Goal: Task Accomplishment & Management: Manage account settings

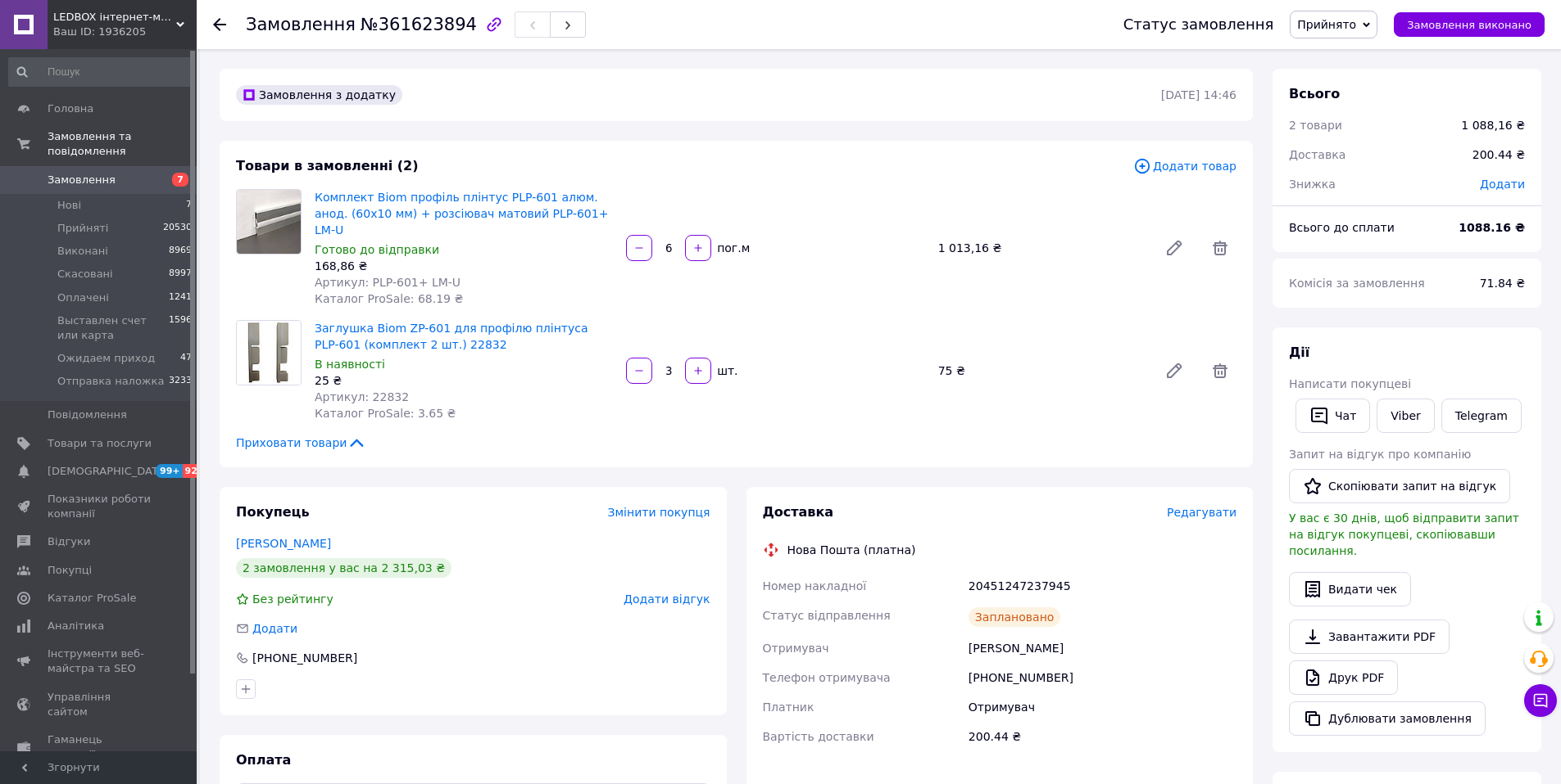
click at [1206, 506] on span "Редагувати" at bounding box center [1201, 512] width 70 height 13
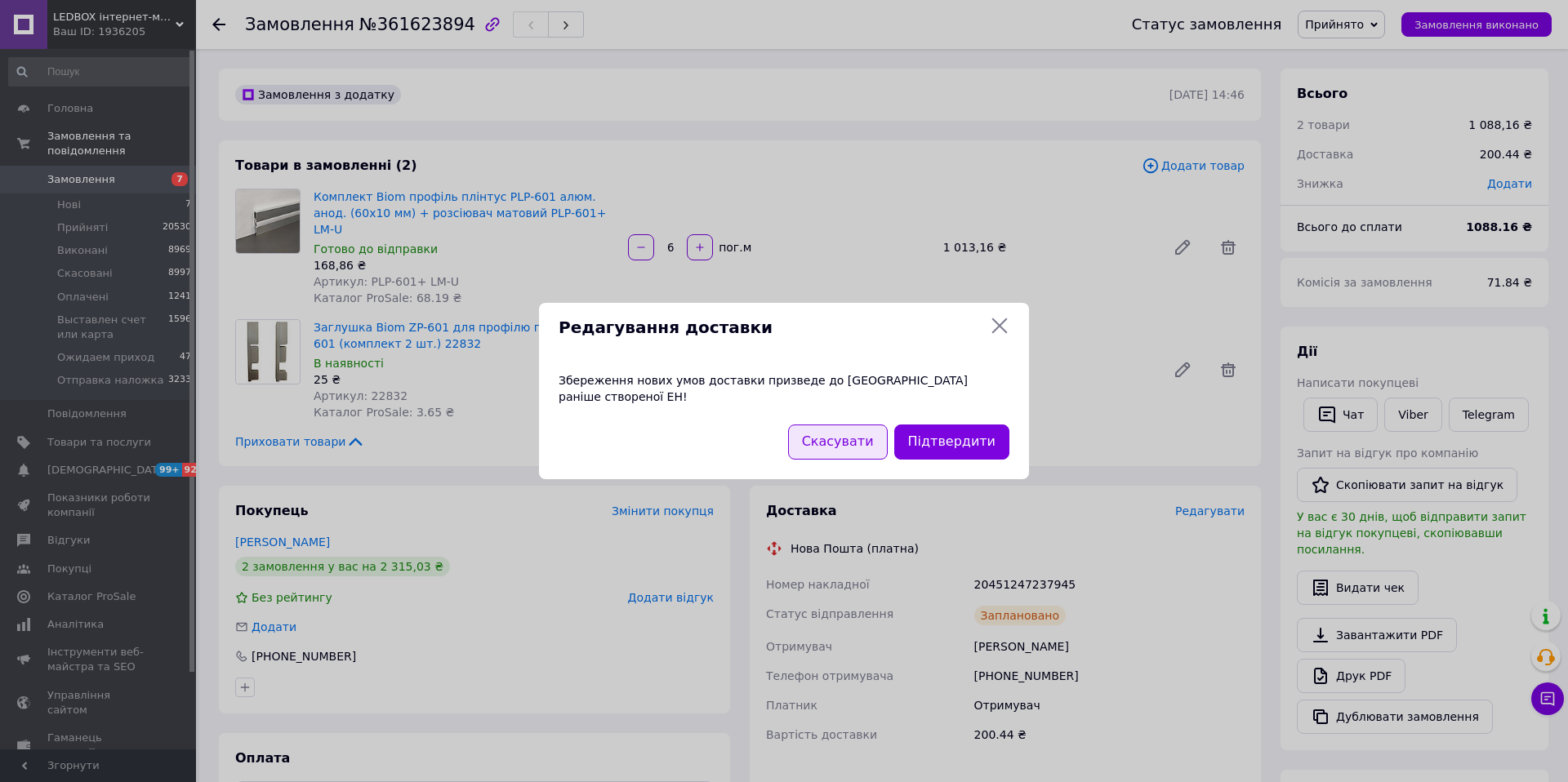
click at [831, 439] on button "Скасувати" at bounding box center [838, 442] width 100 height 35
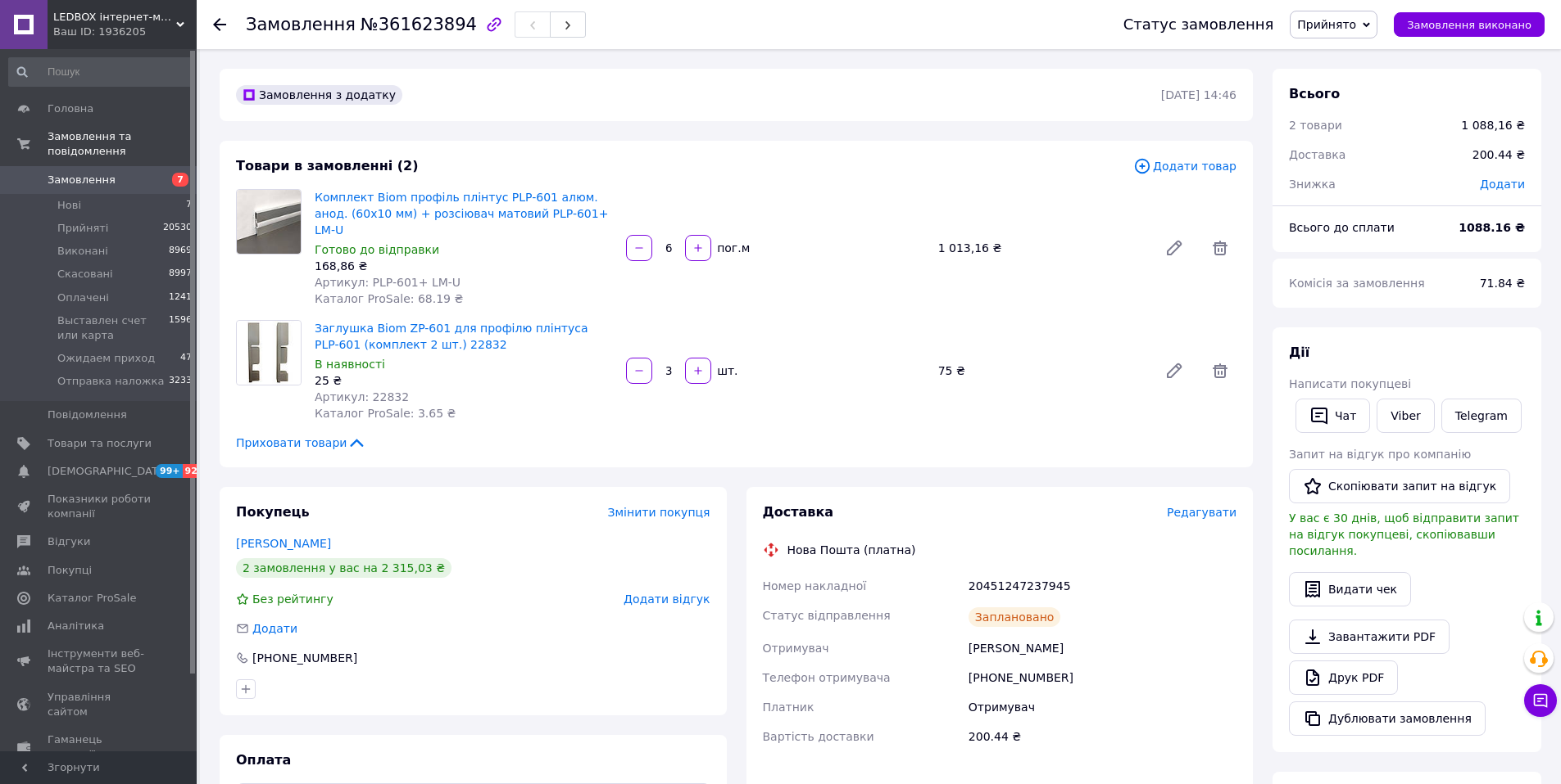
click at [1193, 506] on span "Редагувати" at bounding box center [1201, 512] width 70 height 13
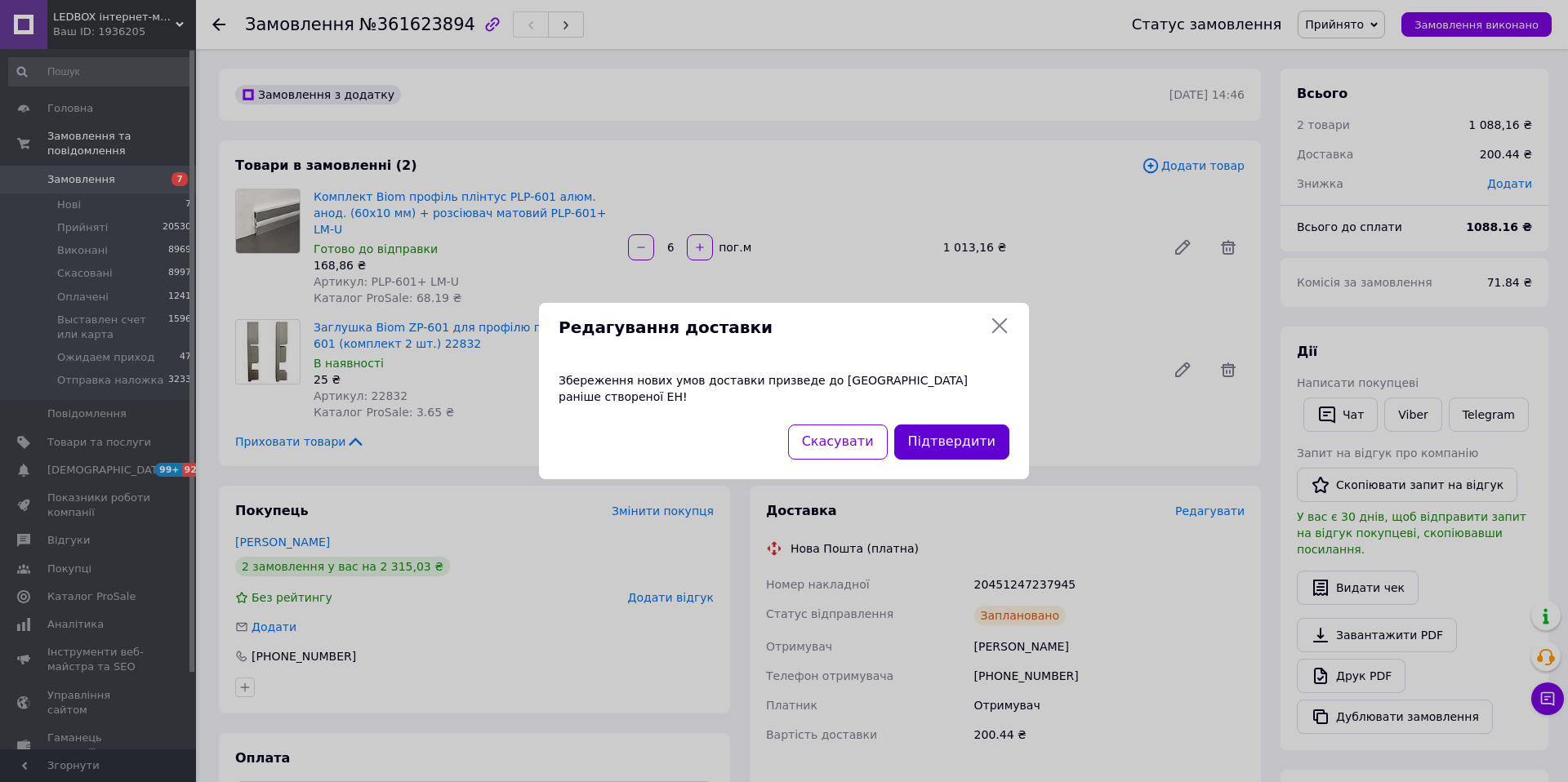
click at [968, 428] on button "Підтвердити" at bounding box center [952, 442] width 115 height 35
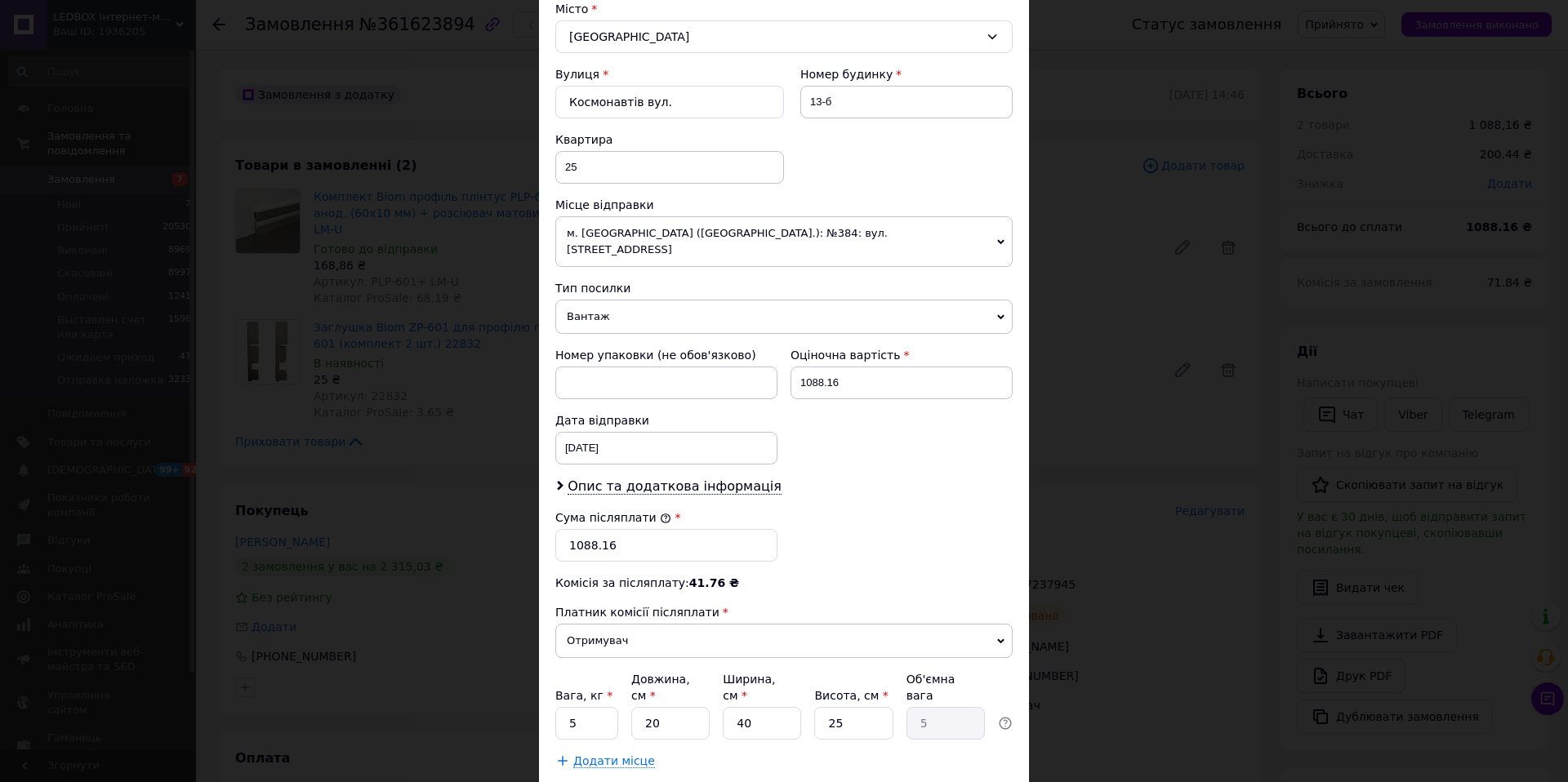
scroll to position [545, 0]
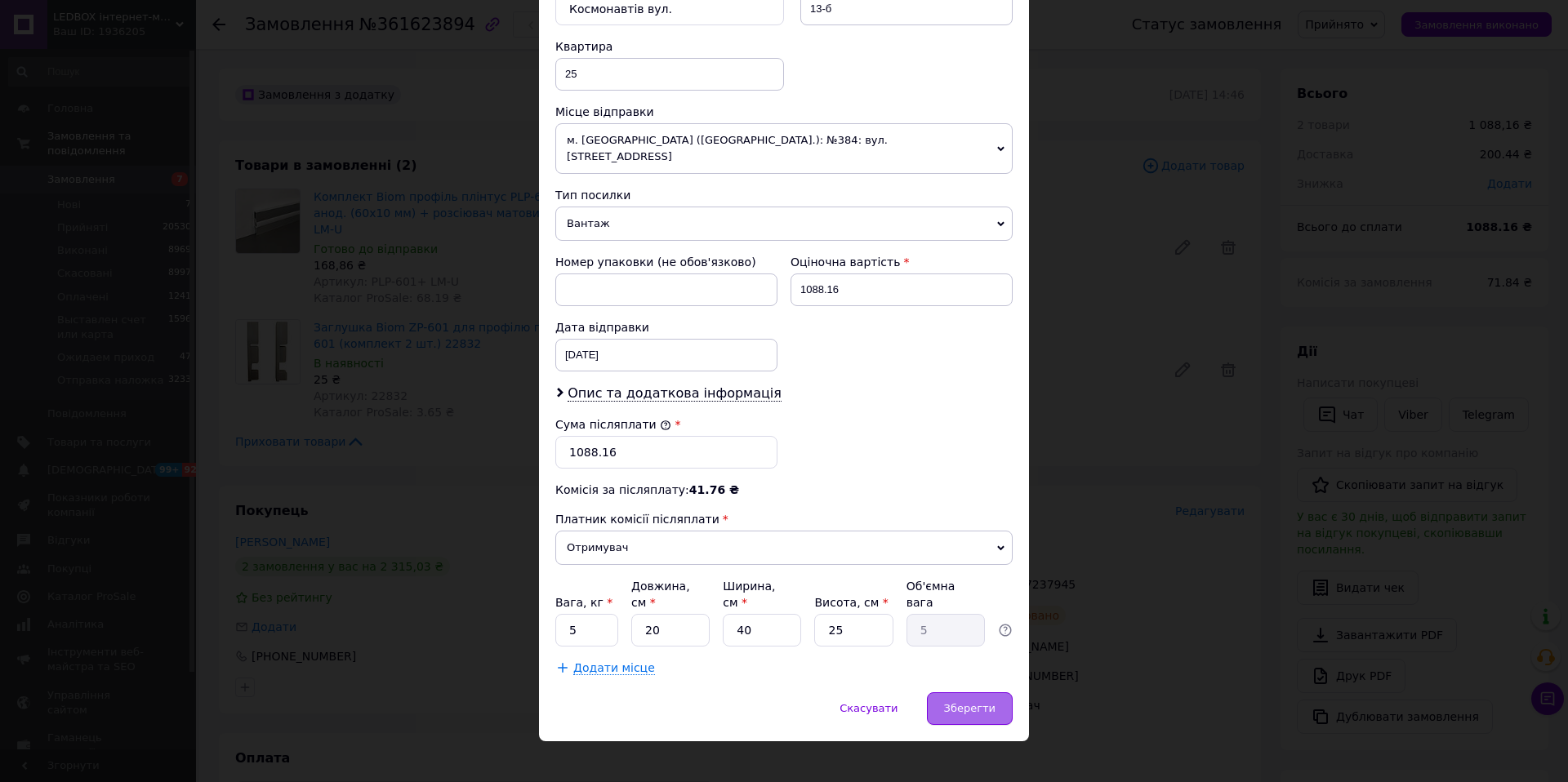
click at [965, 702] on span "Зберегти" at bounding box center [969, 708] width 52 height 12
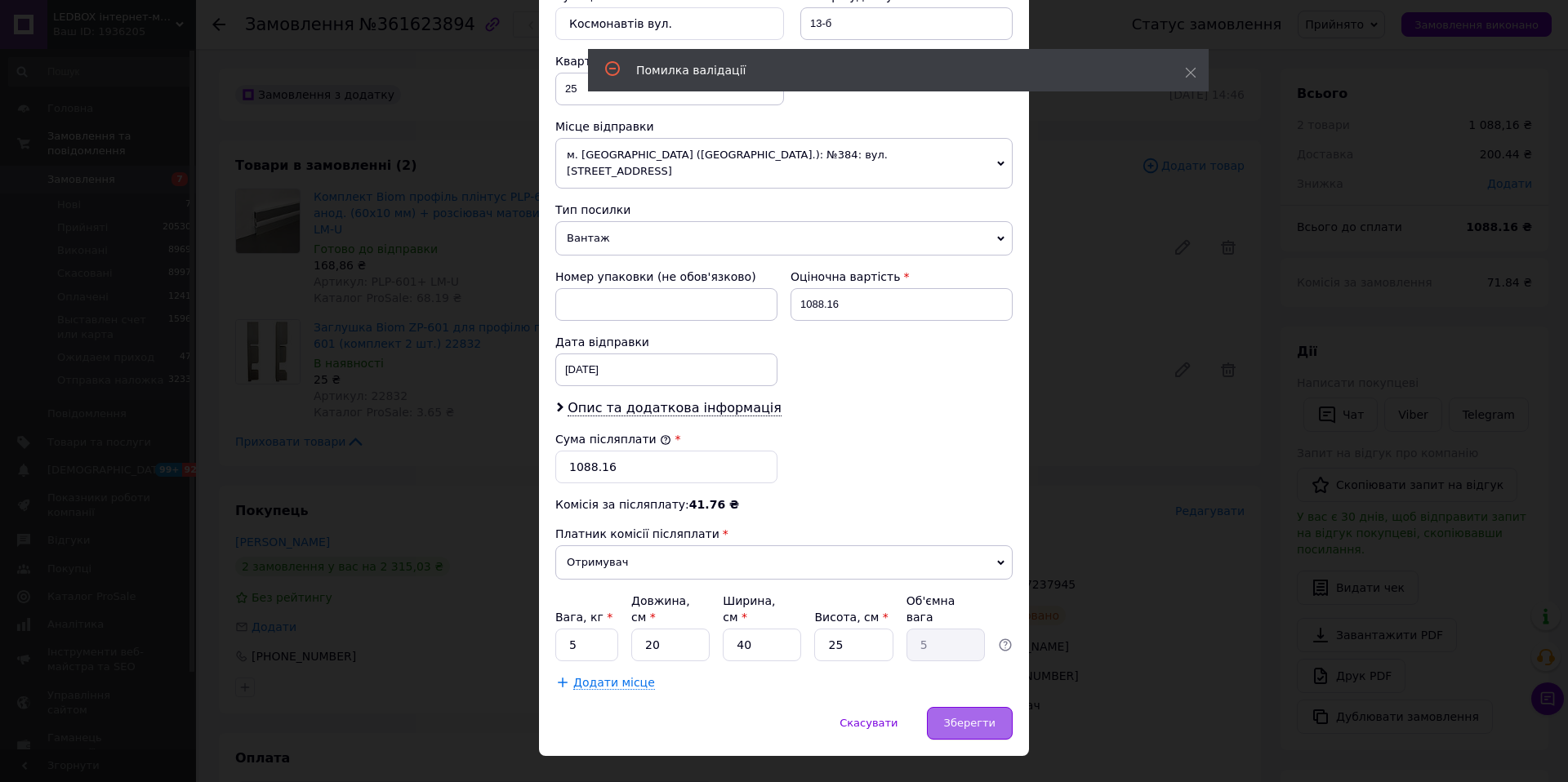
scroll to position [0, 0]
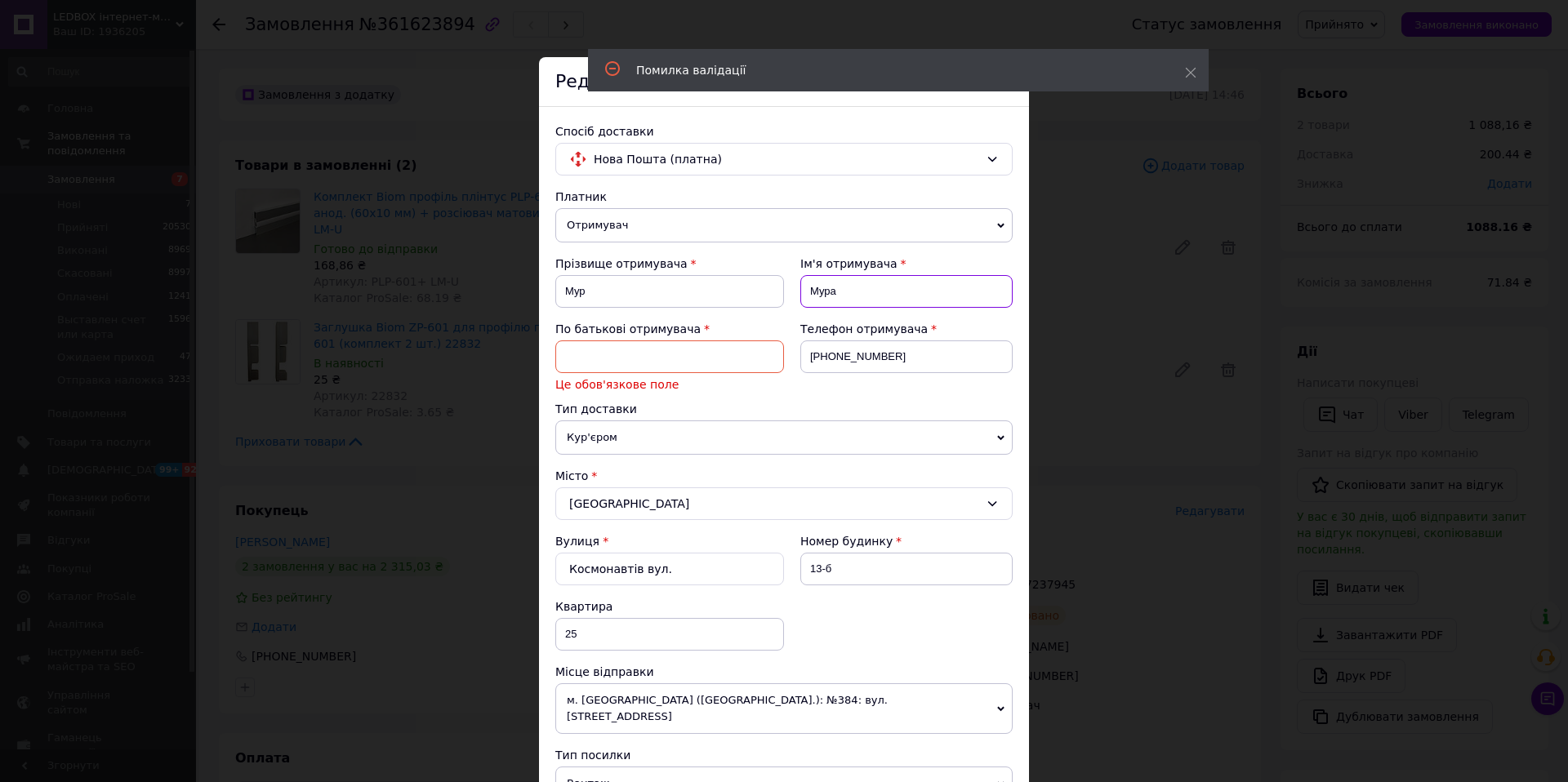
drag, startPoint x: 846, startPoint y: 291, endPoint x: 803, endPoint y: 292, distance: 43.0
click at [803, 292] on input "Мура" at bounding box center [906, 292] width 212 height 33
paste input "Мура"
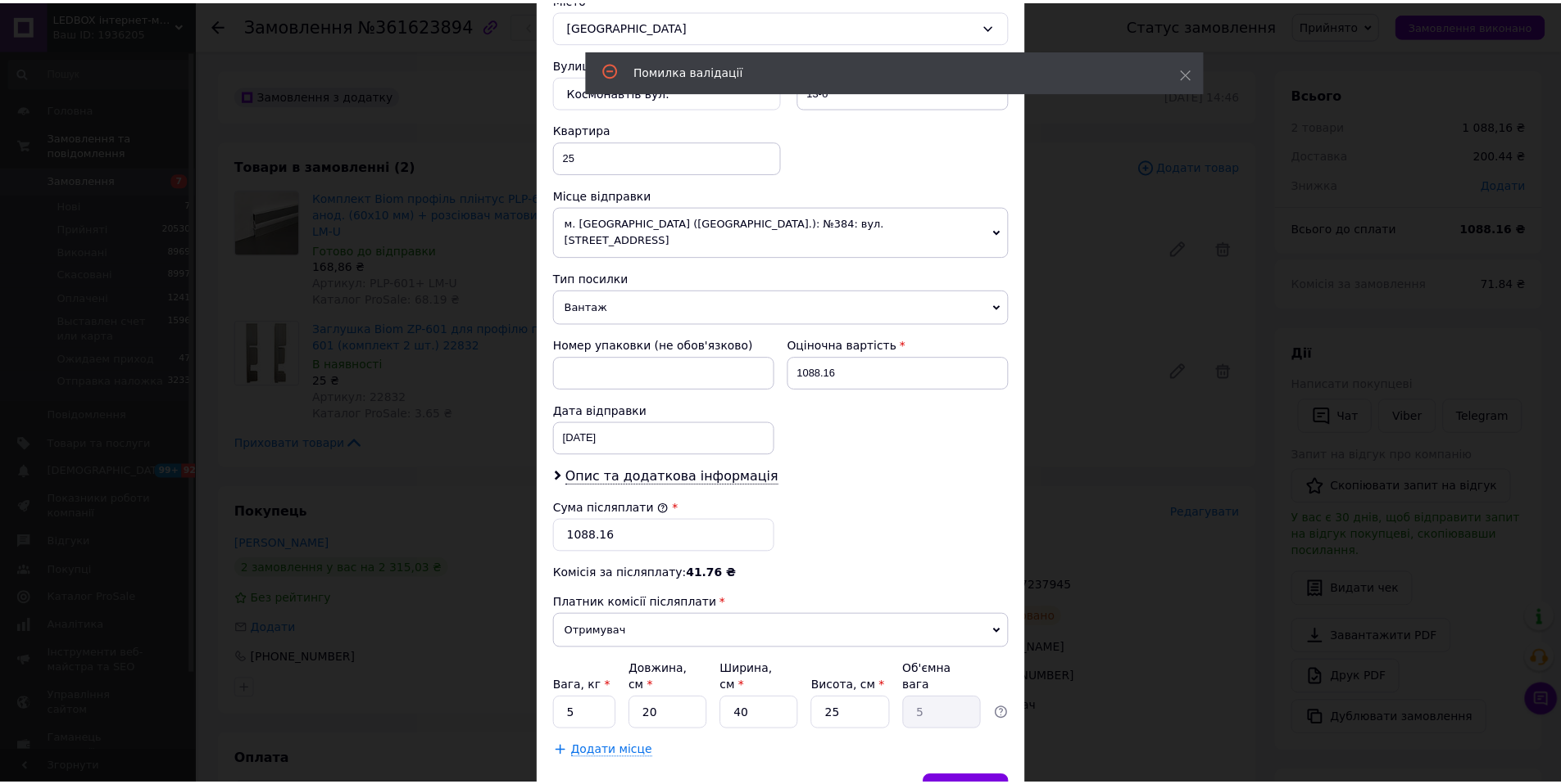
scroll to position [547, 0]
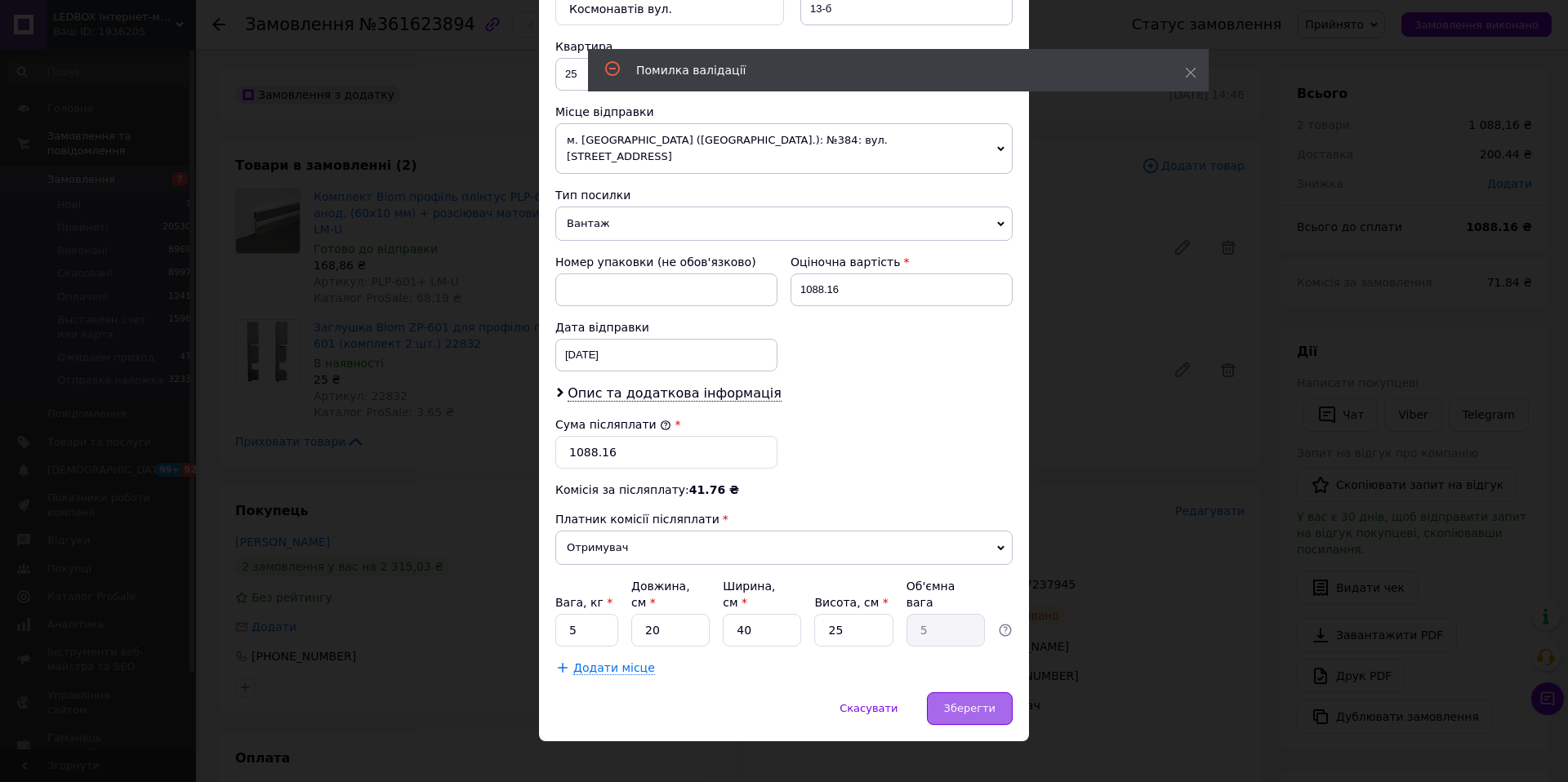
type input "Мура"
click at [985, 706] on div "Зберегти" at bounding box center [970, 709] width 86 height 33
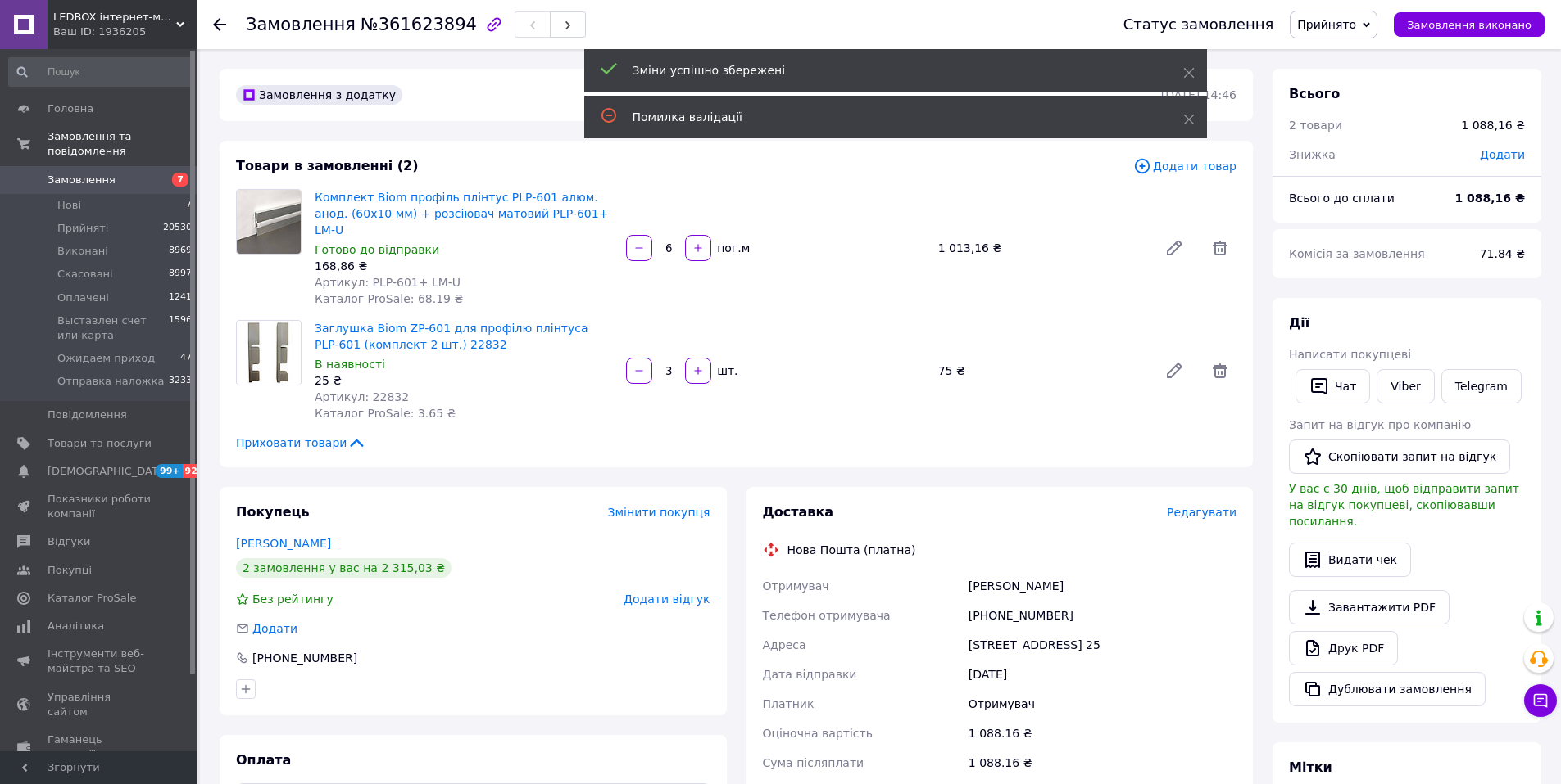
scroll to position [426, 0]
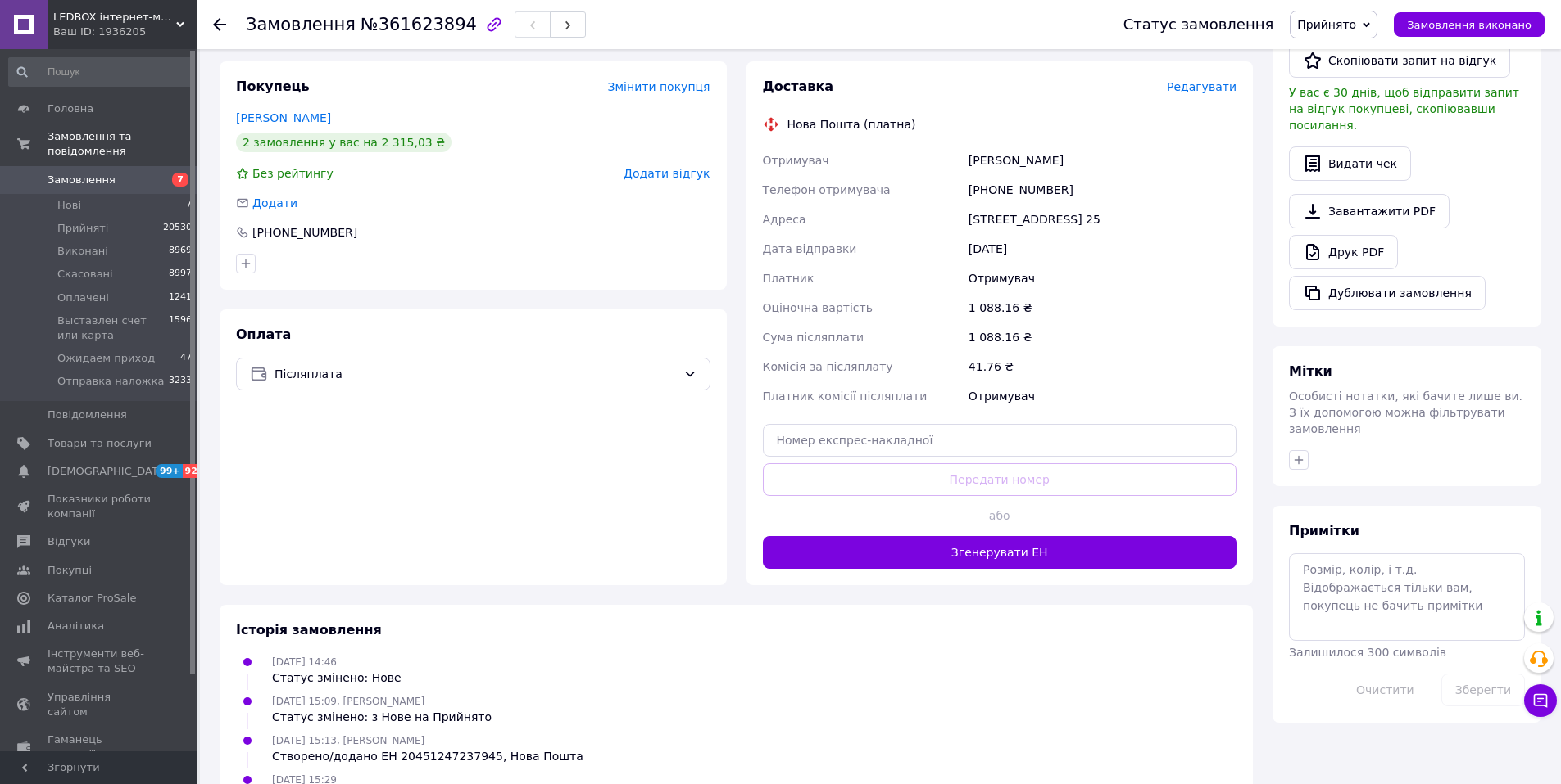
click at [103, 183] on span "Замовлення" at bounding box center [81, 179] width 68 height 15
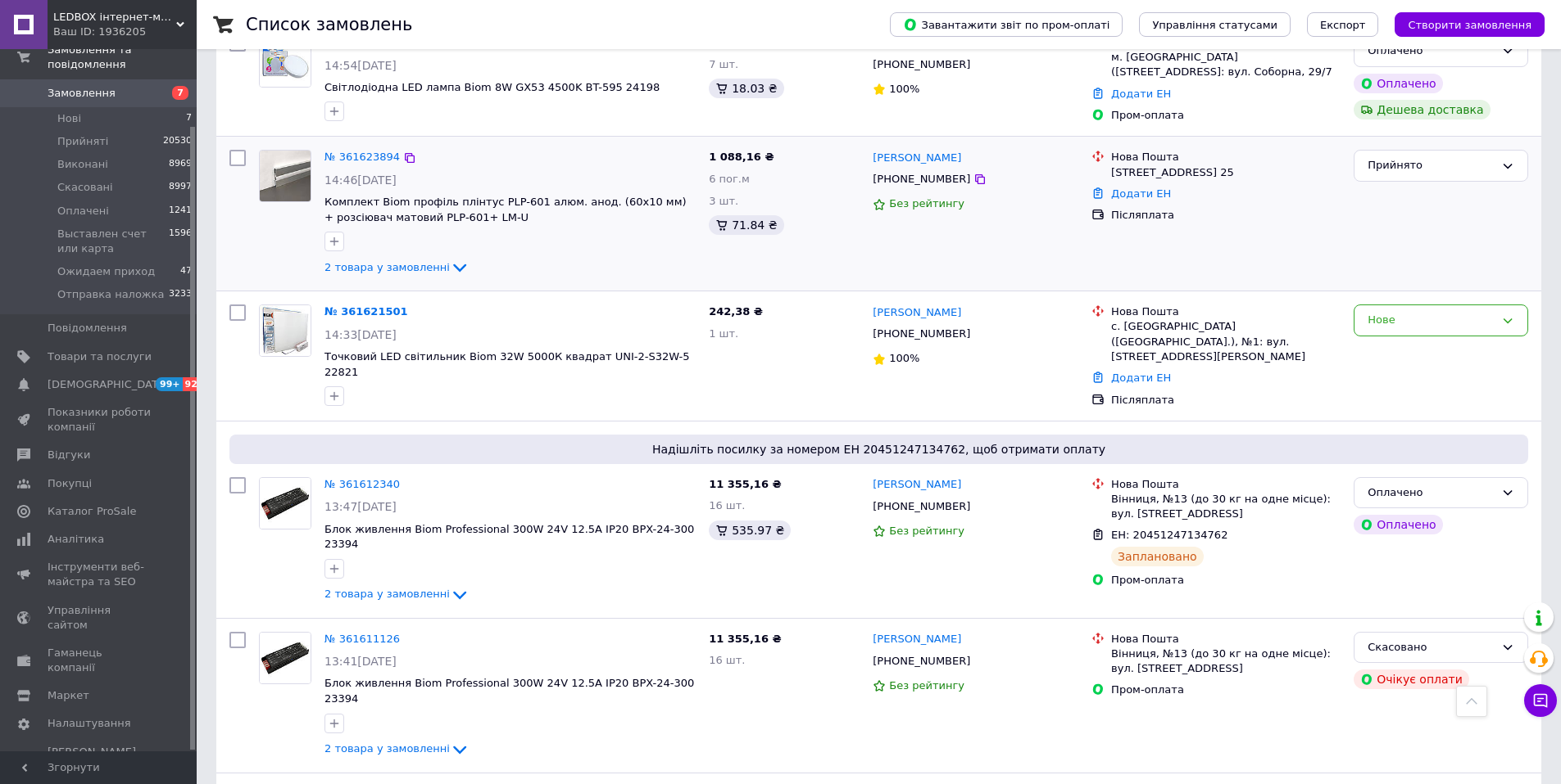
scroll to position [599, 0]
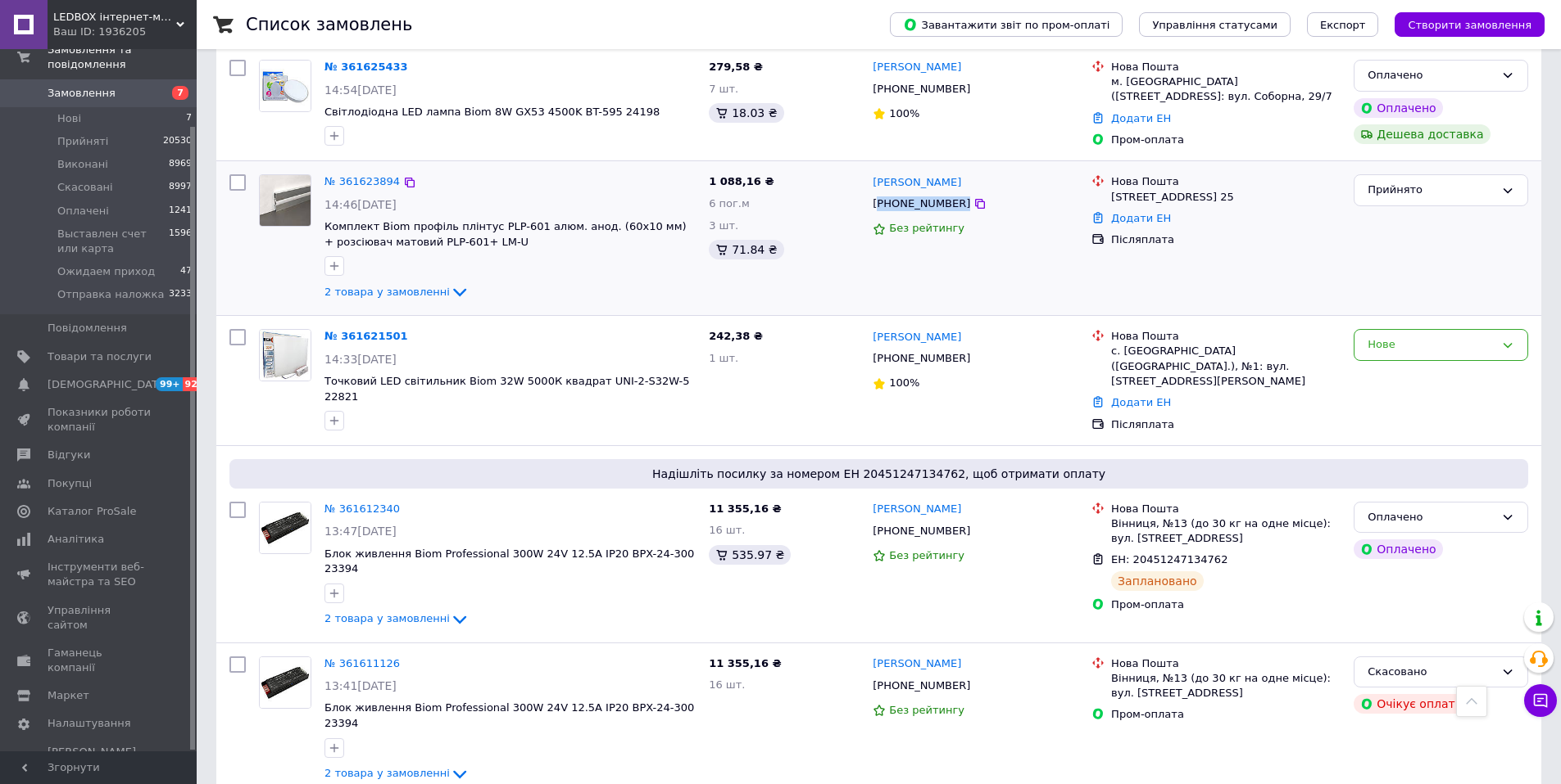
drag, startPoint x: 954, startPoint y: 205, endPoint x: 881, endPoint y: 203, distance: 73.0
click at [881, 203] on div "[PHONE_NUMBER]" at bounding box center [975, 204] width 209 height 18
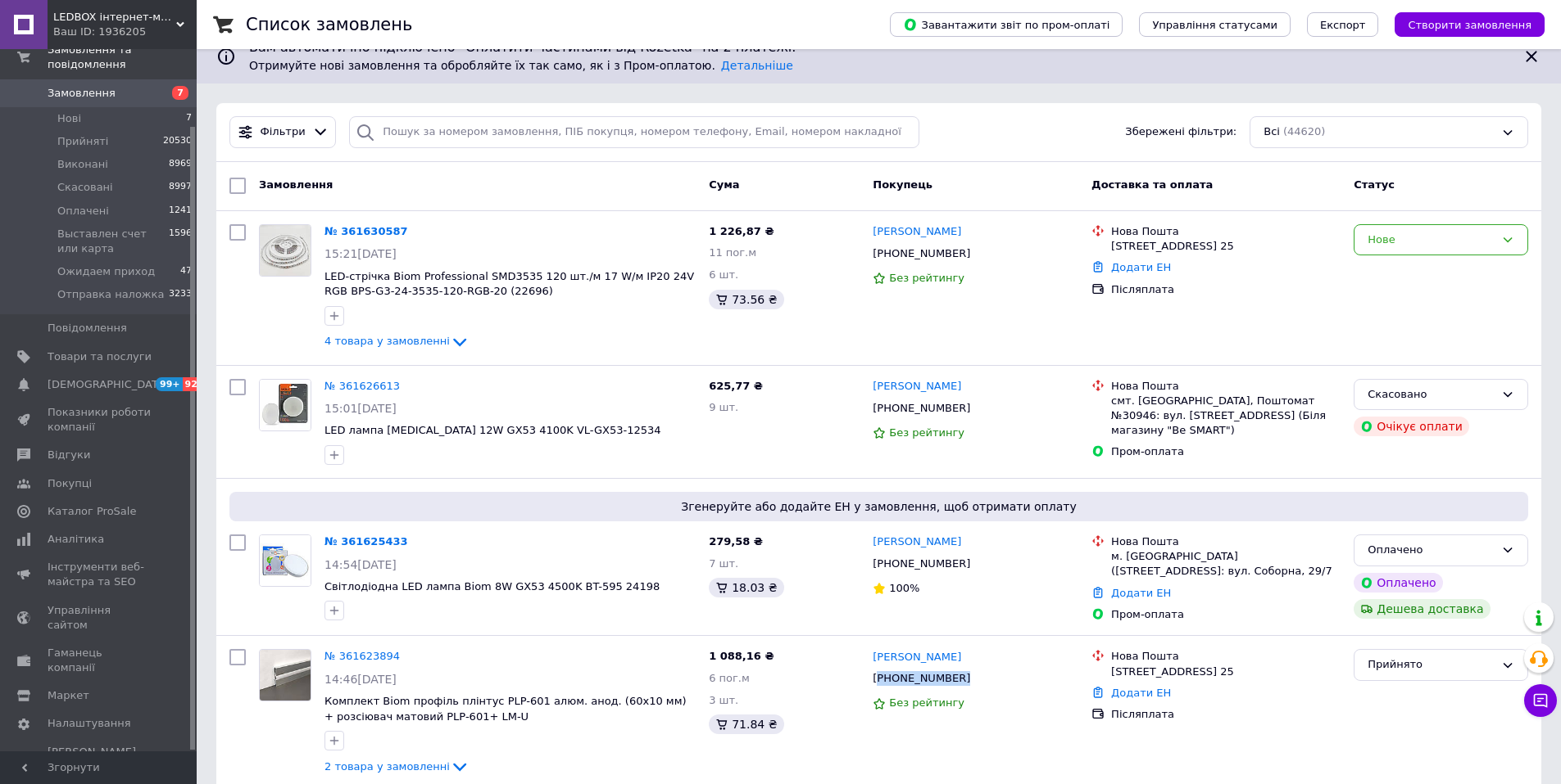
scroll to position [0, 0]
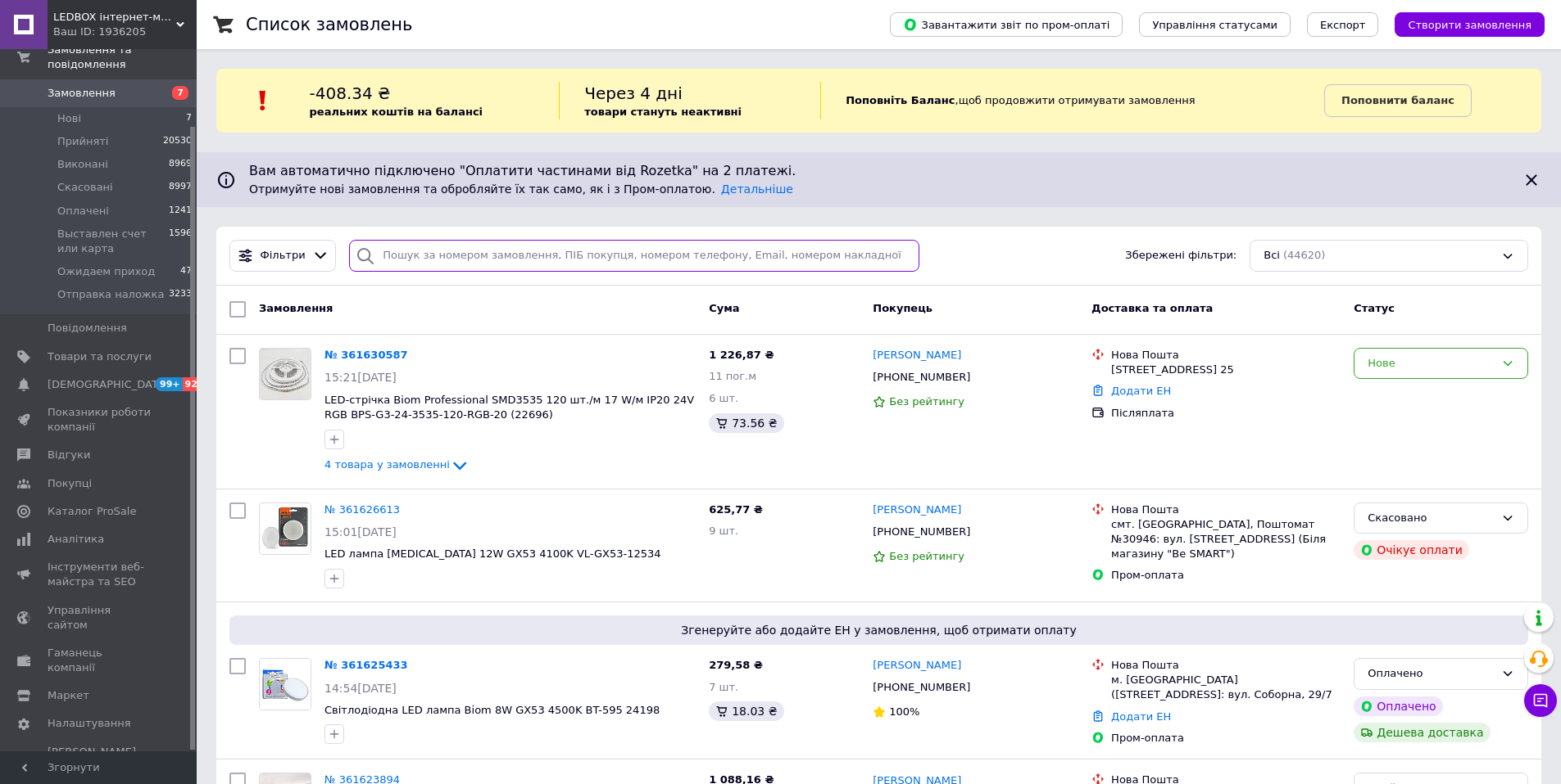
paste input "380502985211"
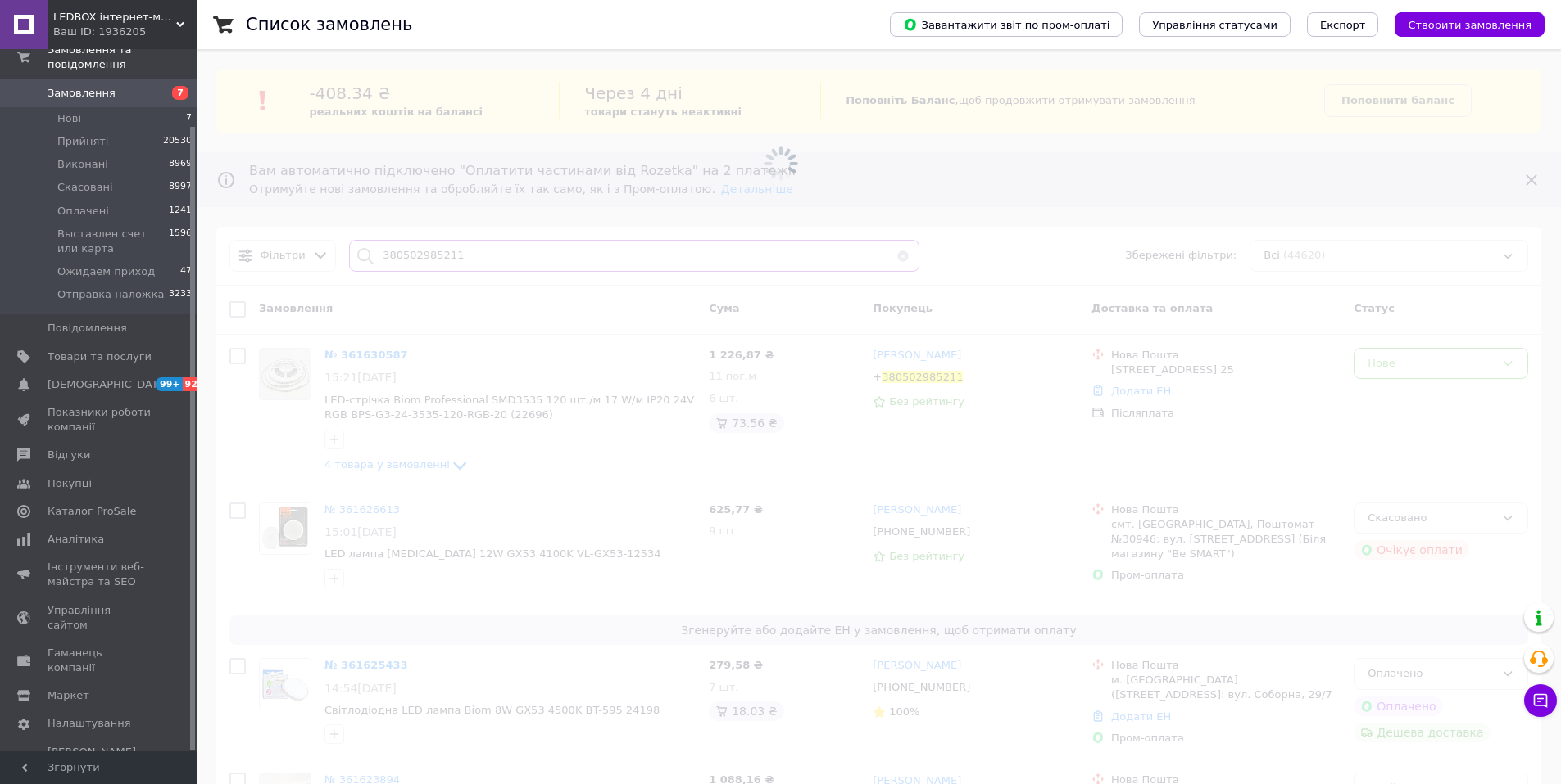
type input "380502985211"
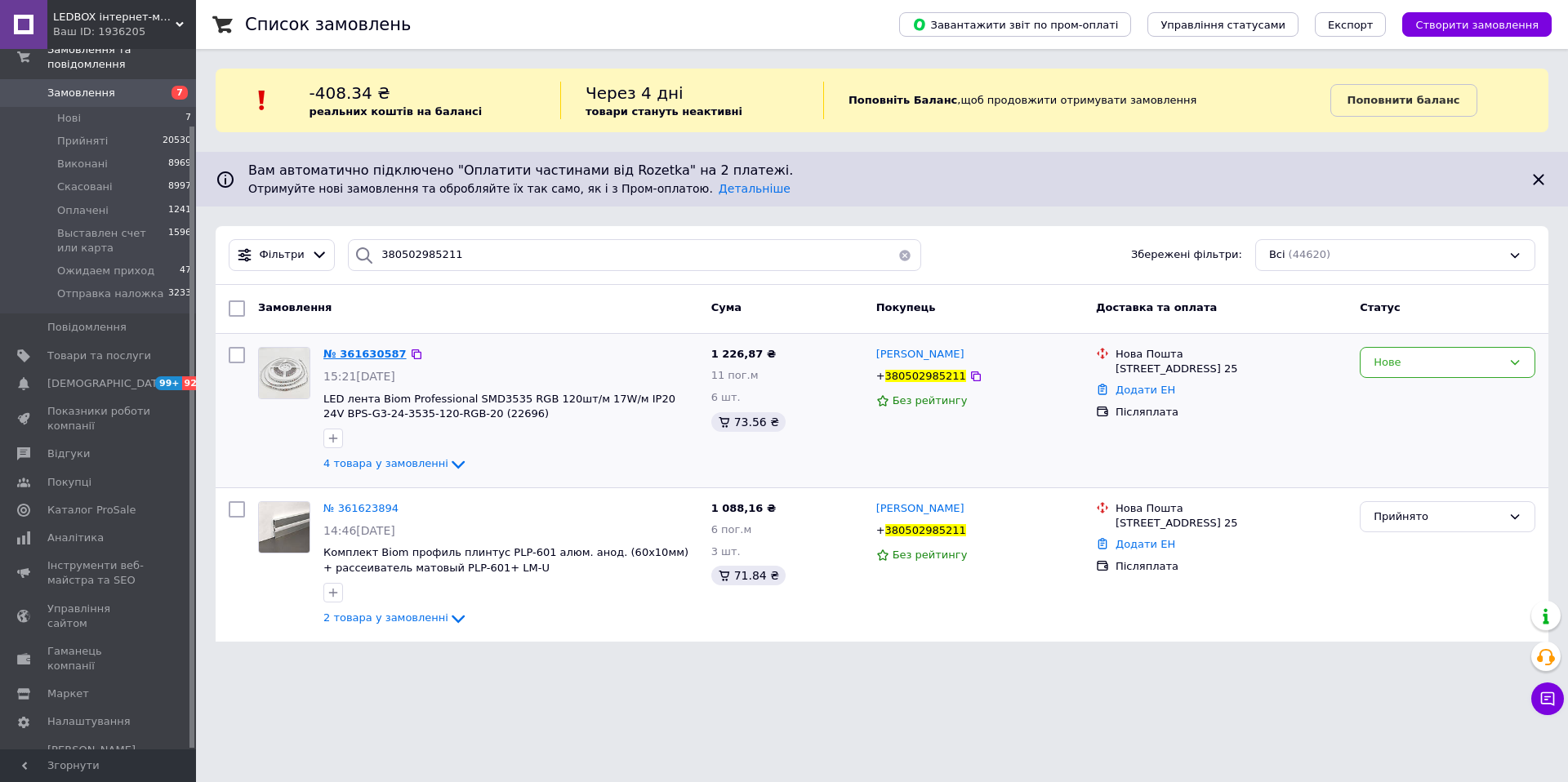
click at [371, 357] on span "№ 361630587" at bounding box center [365, 354] width 83 height 12
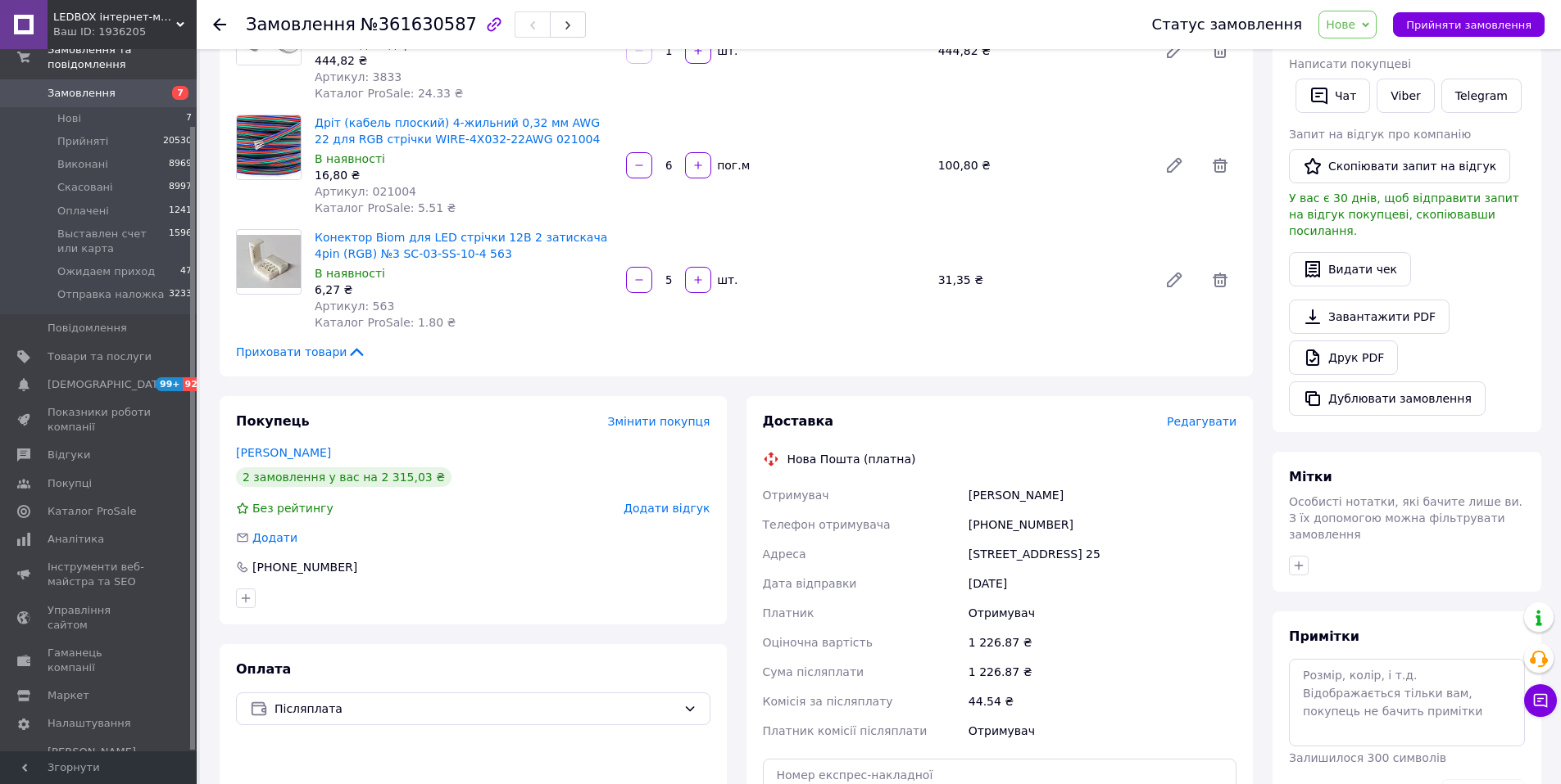
scroll to position [547, 0]
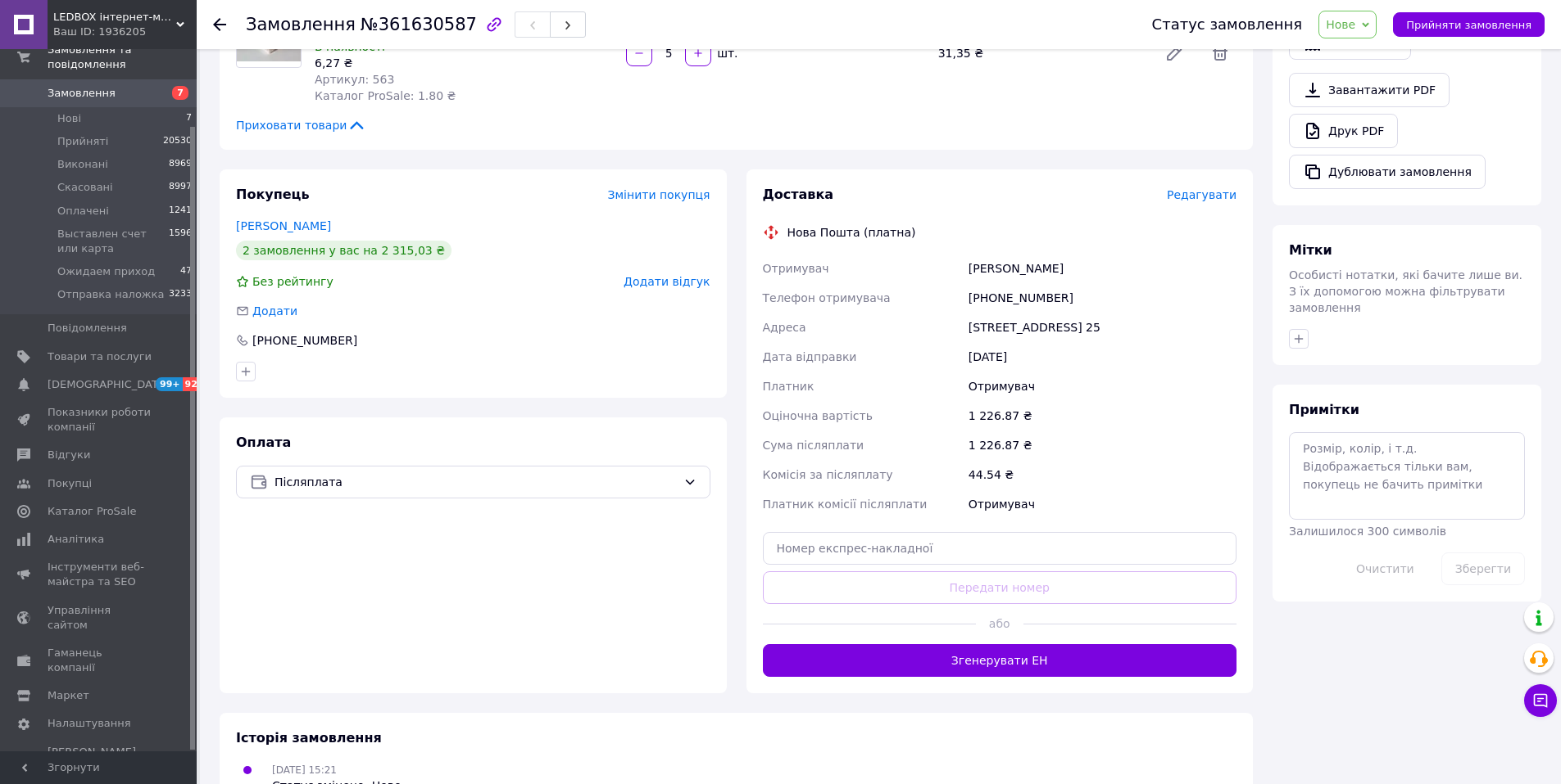
click at [1355, 25] on span "Нове" at bounding box center [1340, 24] width 29 height 13
click at [1355, 53] on li "Прийнято" at bounding box center [1401, 57] width 166 height 24
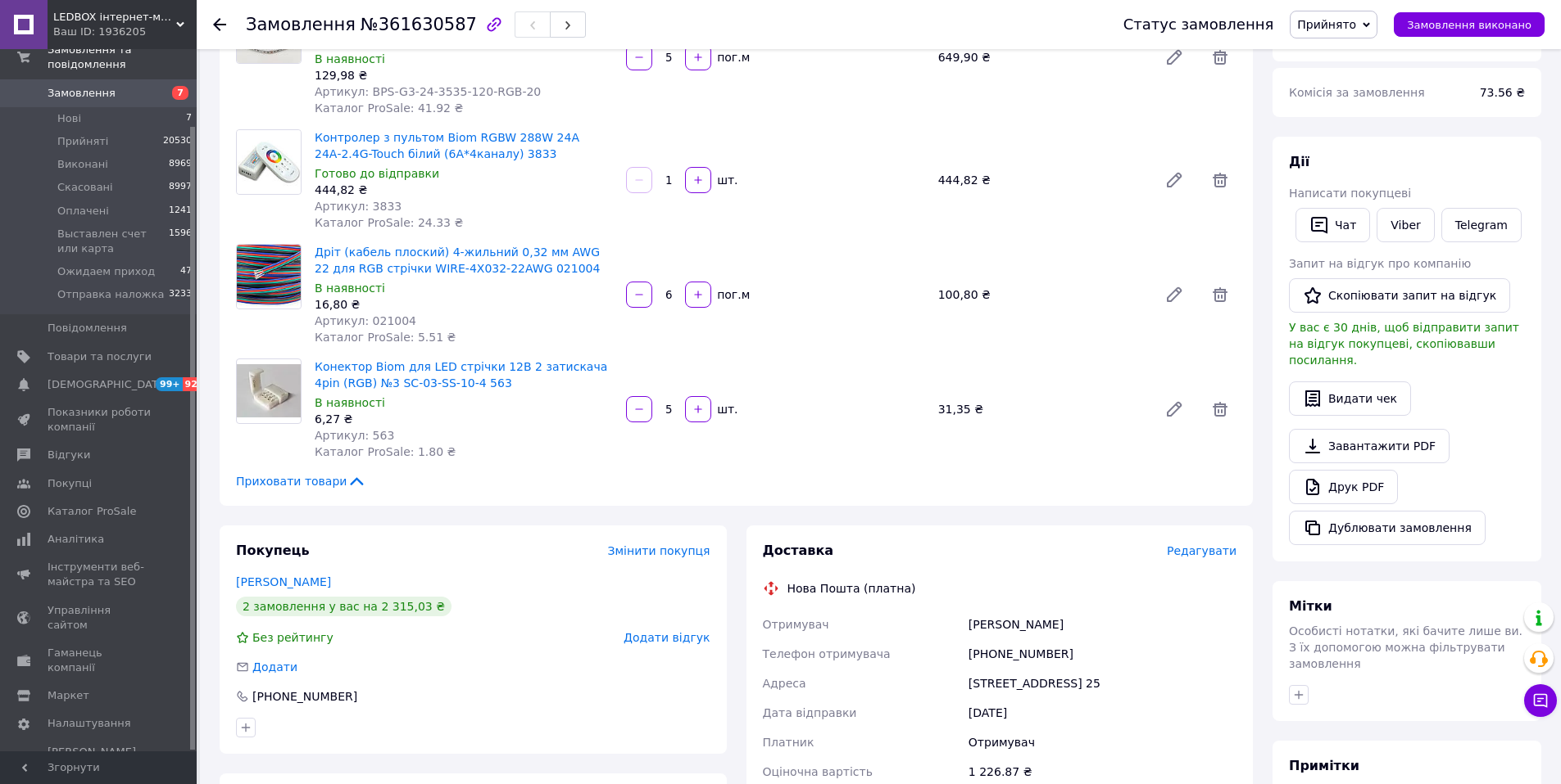
scroll to position [302, 0]
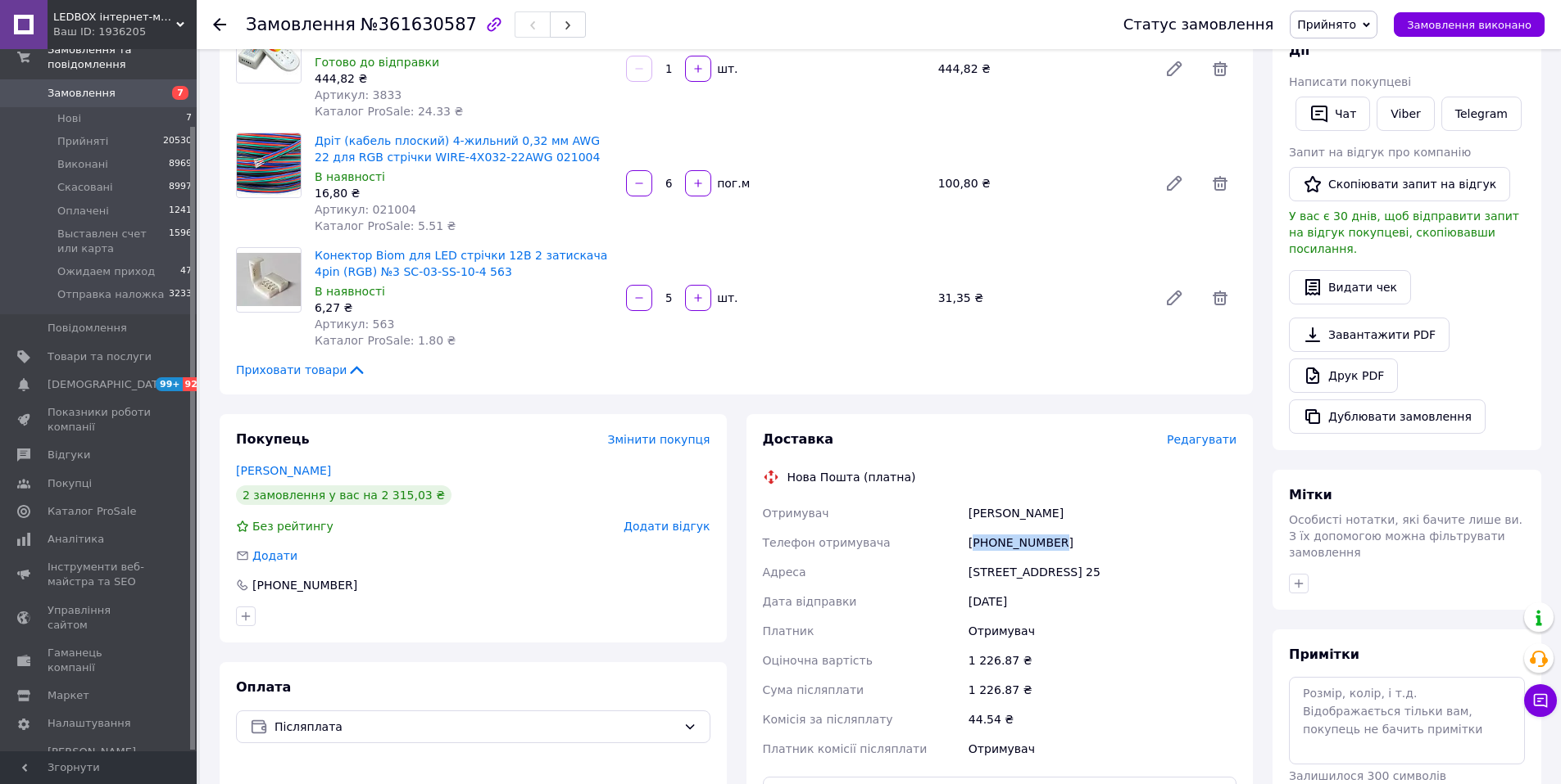
drag, startPoint x: 1072, startPoint y: 548, endPoint x: 976, endPoint y: 542, distance: 96.2
click at [976, 542] on div "[PHONE_NUMBER]" at bounding box center [1102, 543] width 274 height 29
copy div "380502985211"
click at [85, 141] on span "Прийняті" at bounding box center [82, 141] width 51 height 15
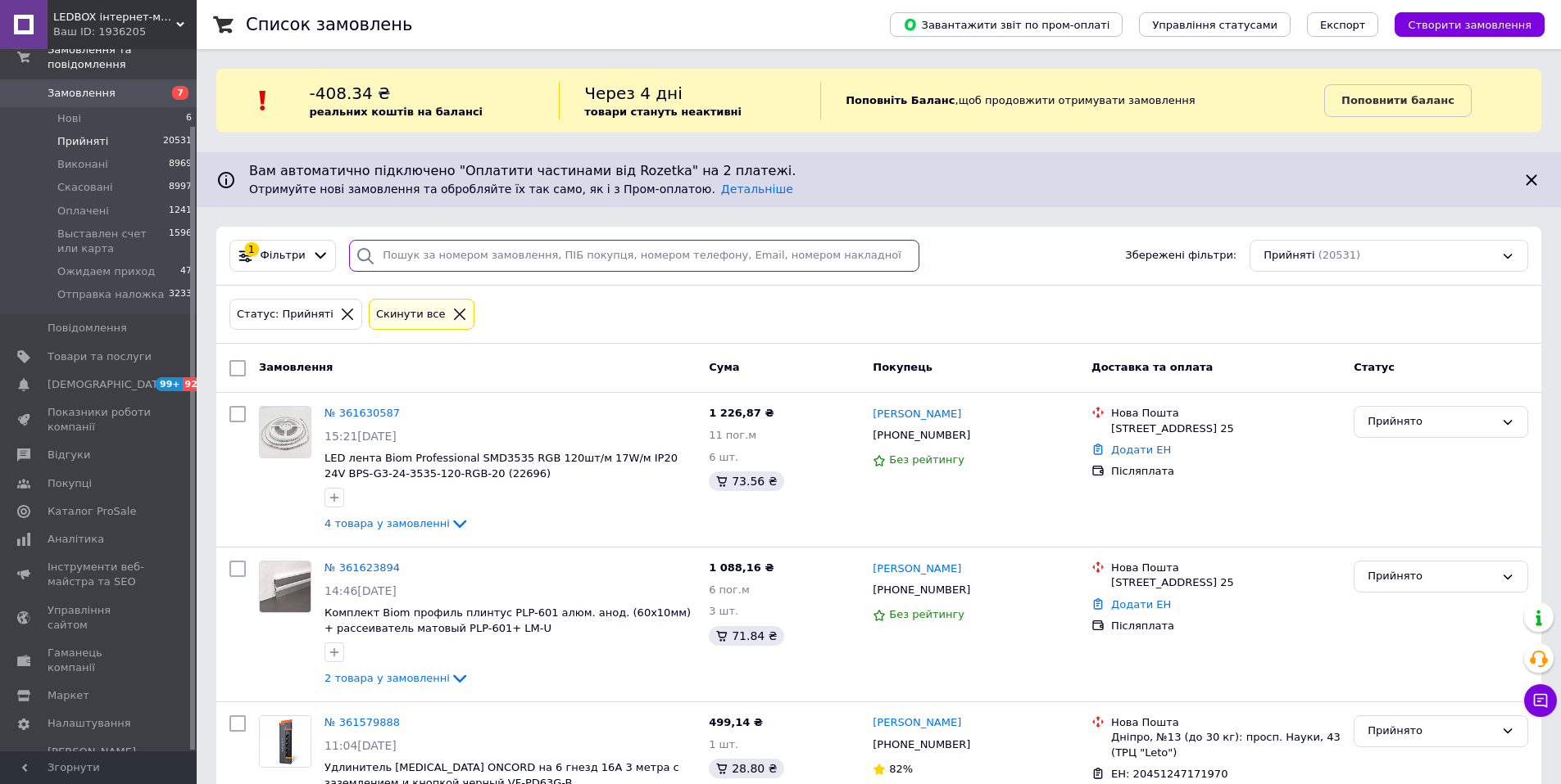
paste input "380502985211"
type input "380502985211"
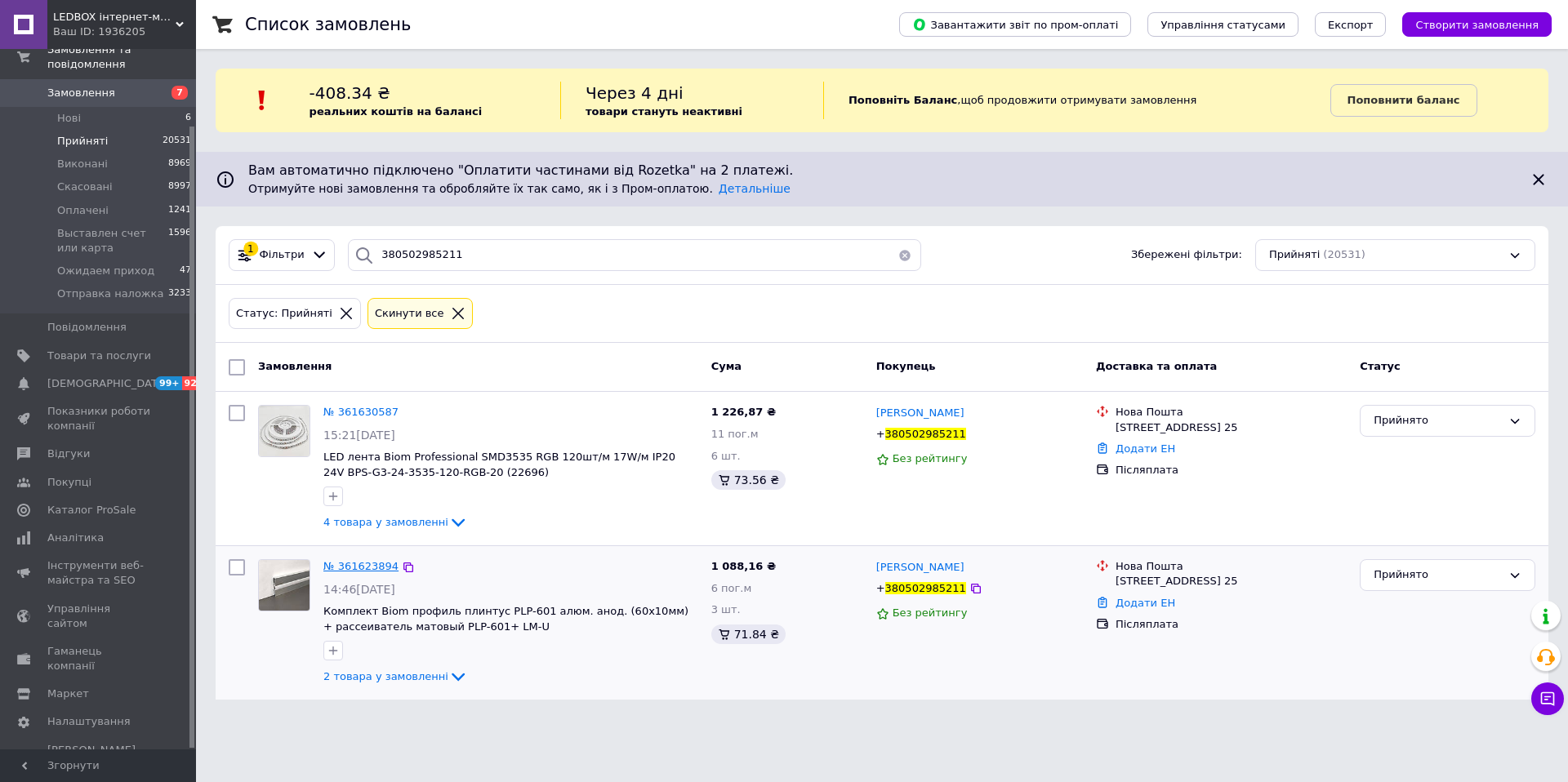
click at [353, 566] on span "№ 361623894" at bounding box center [360, 566] width 75 height 12
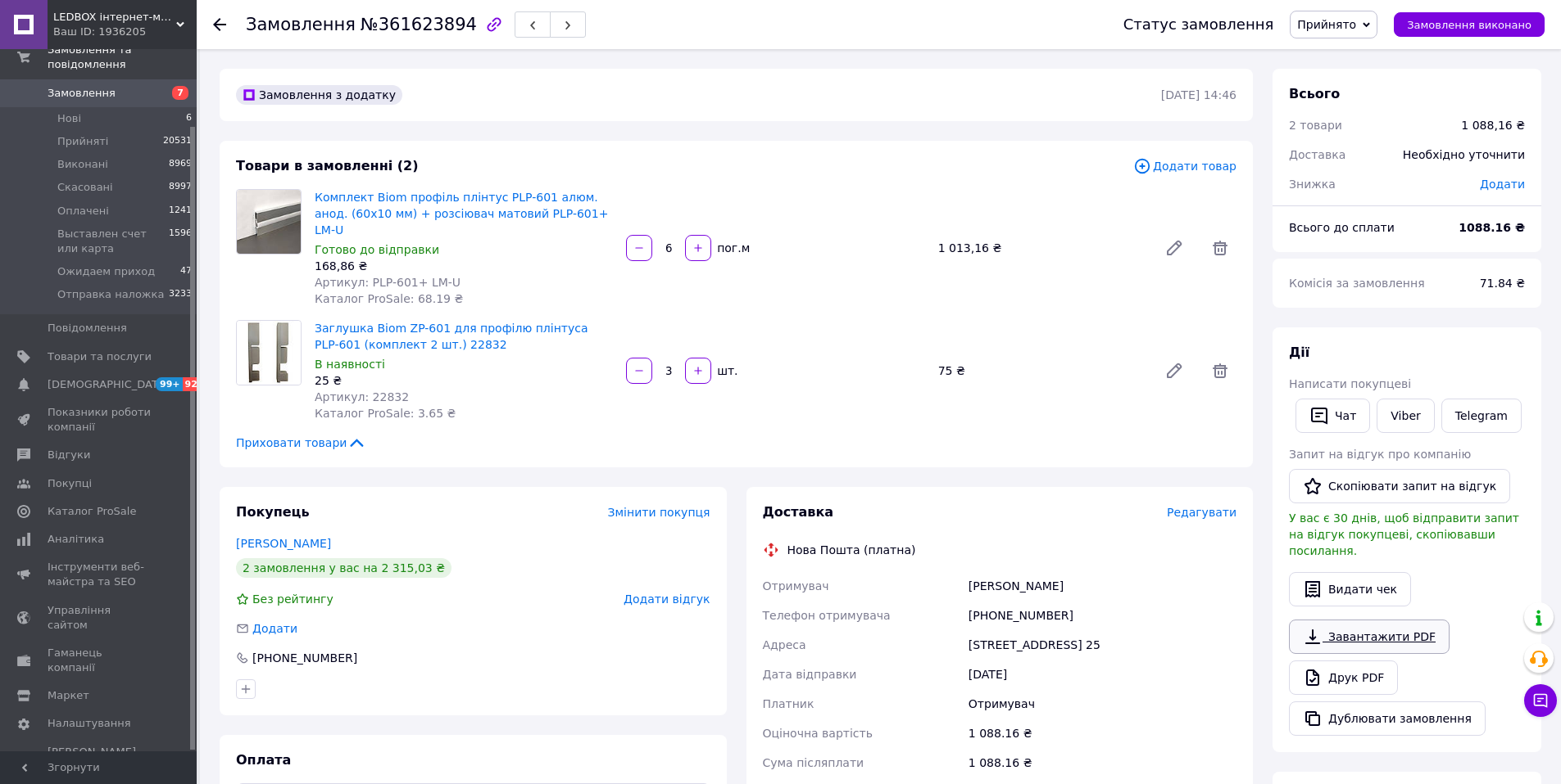
click at [1346, 633] on link "Завантажити PDF" at bounding box center [1369, 637] width 161 height 34
click at [1350, 661] on link "Друк PDF" at bounding box center [1343, 678] width 109 height 34
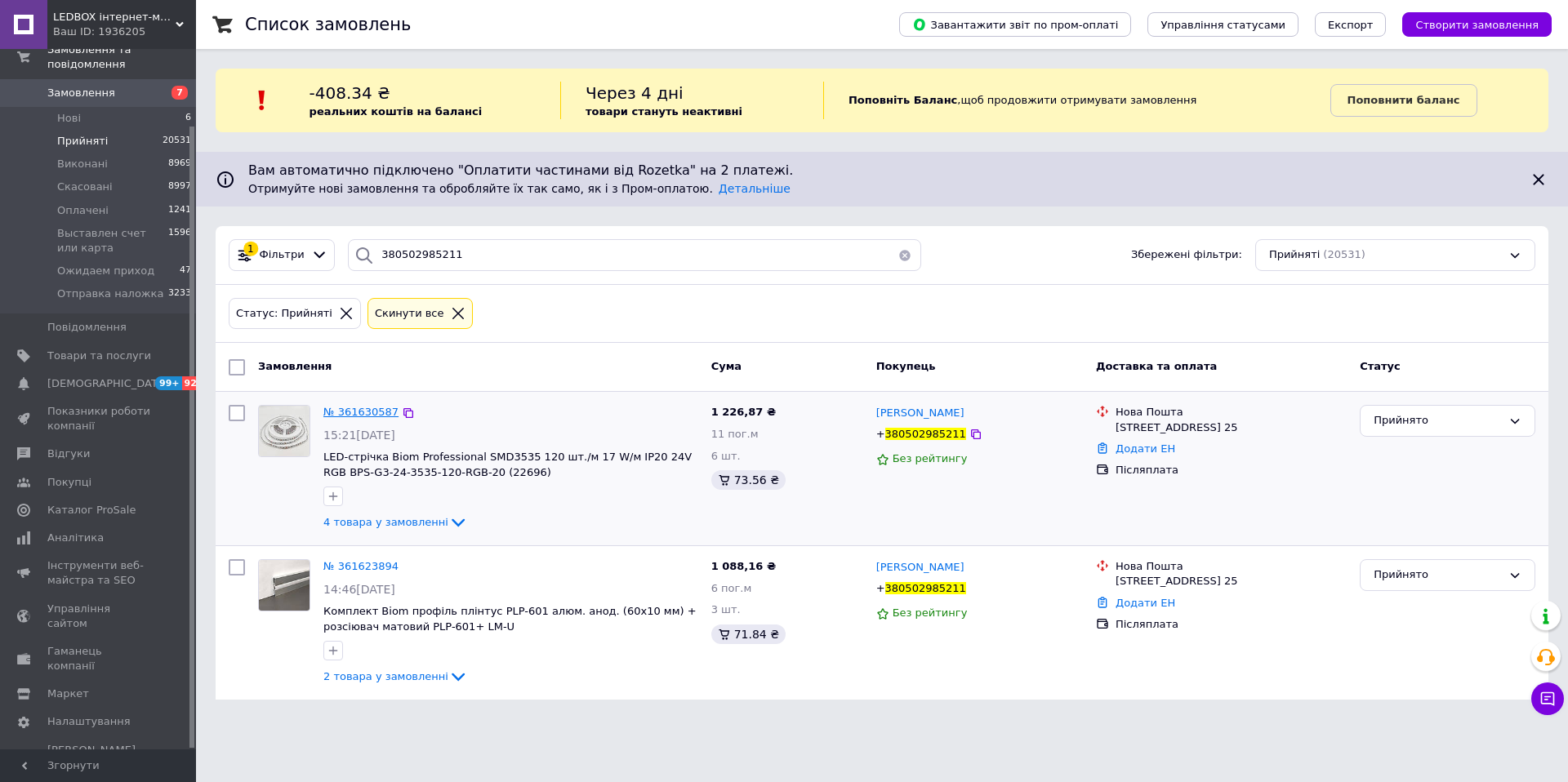
click at [347, 411] on span "№ 361630587" at bounding box center [360, 412] width 75 height 12
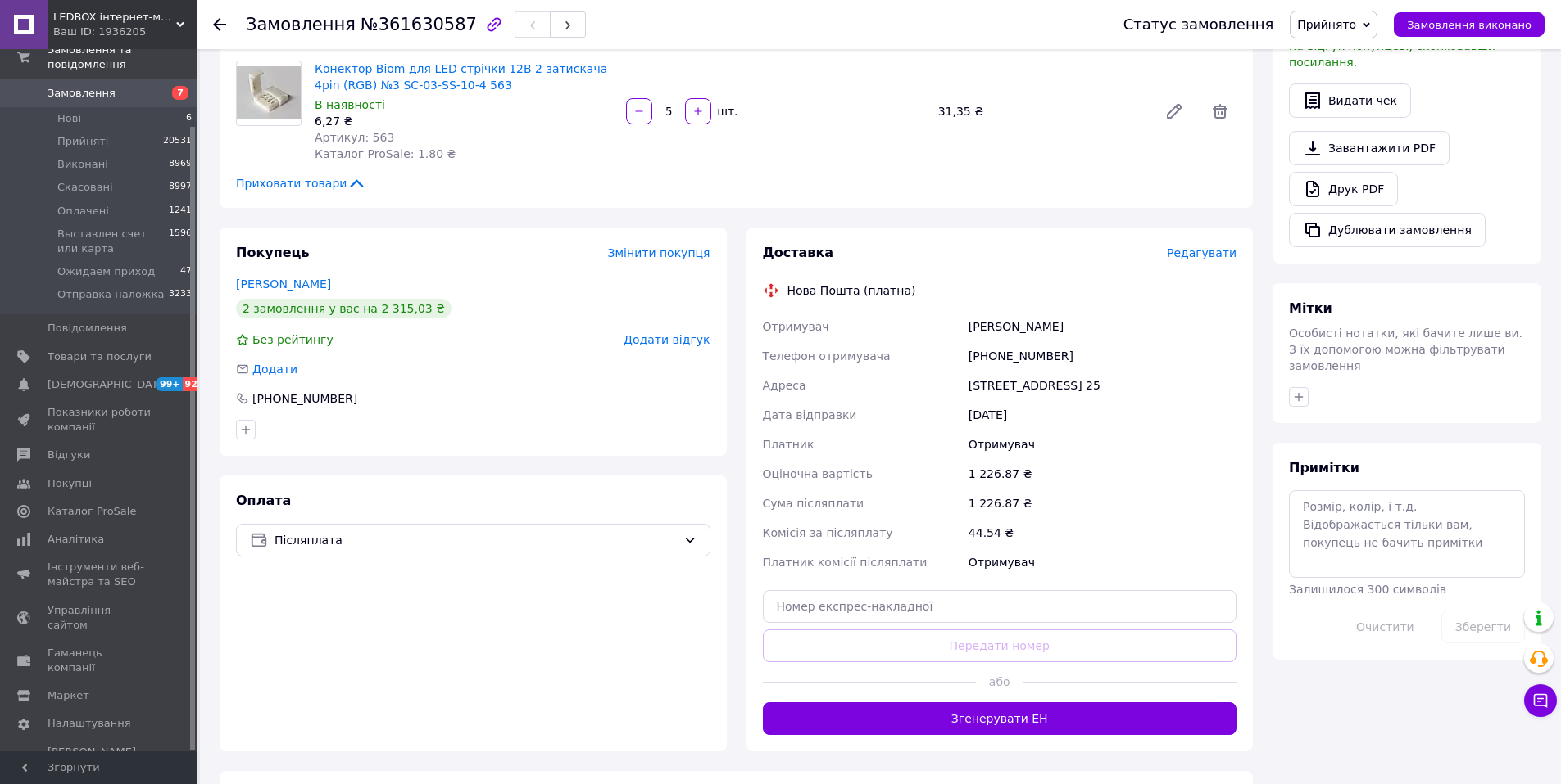
scroll to position [505, 0]
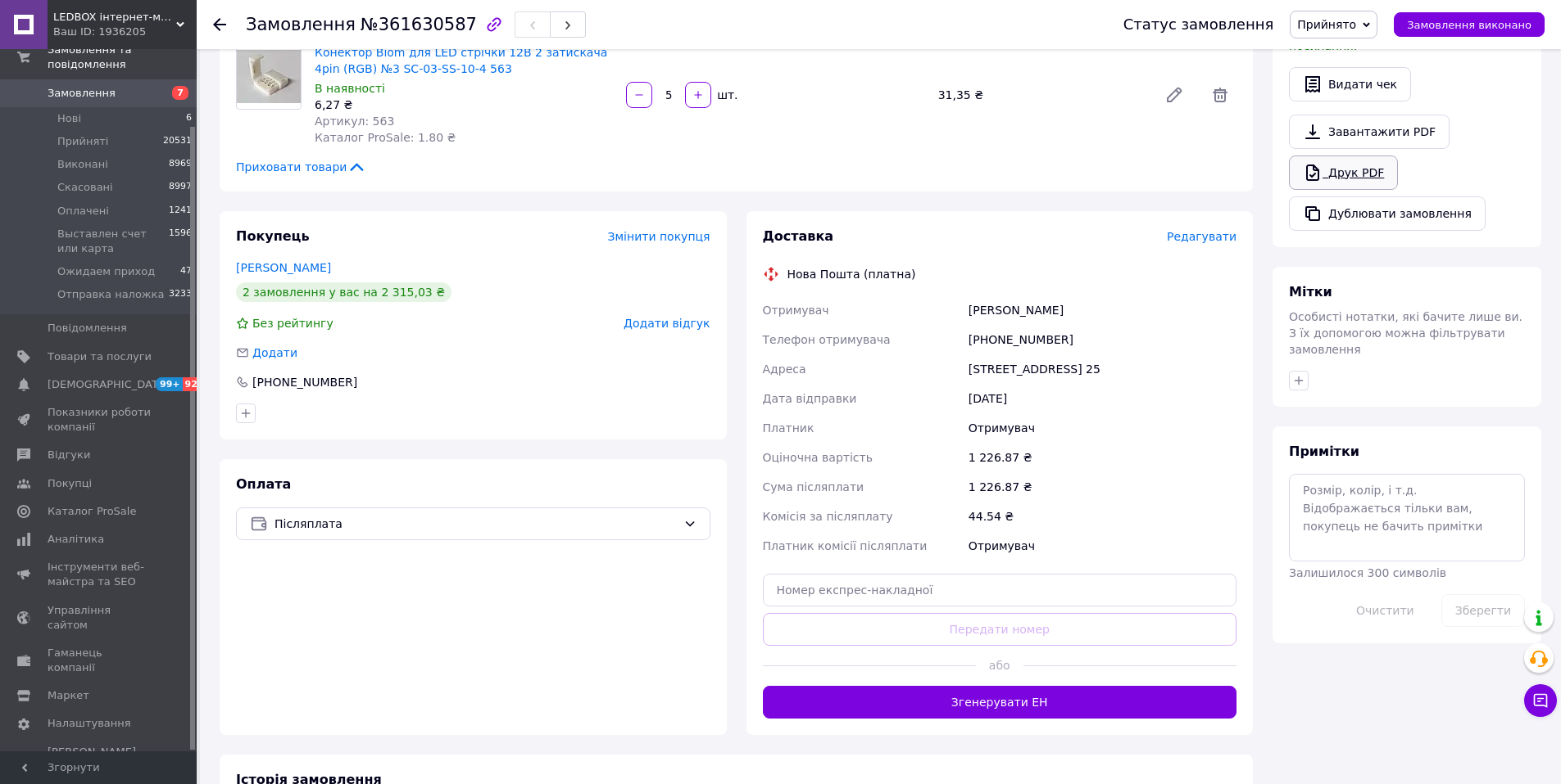
click at [1319, 163] on icon at bounding box center [1312, 172] width 20 height 20
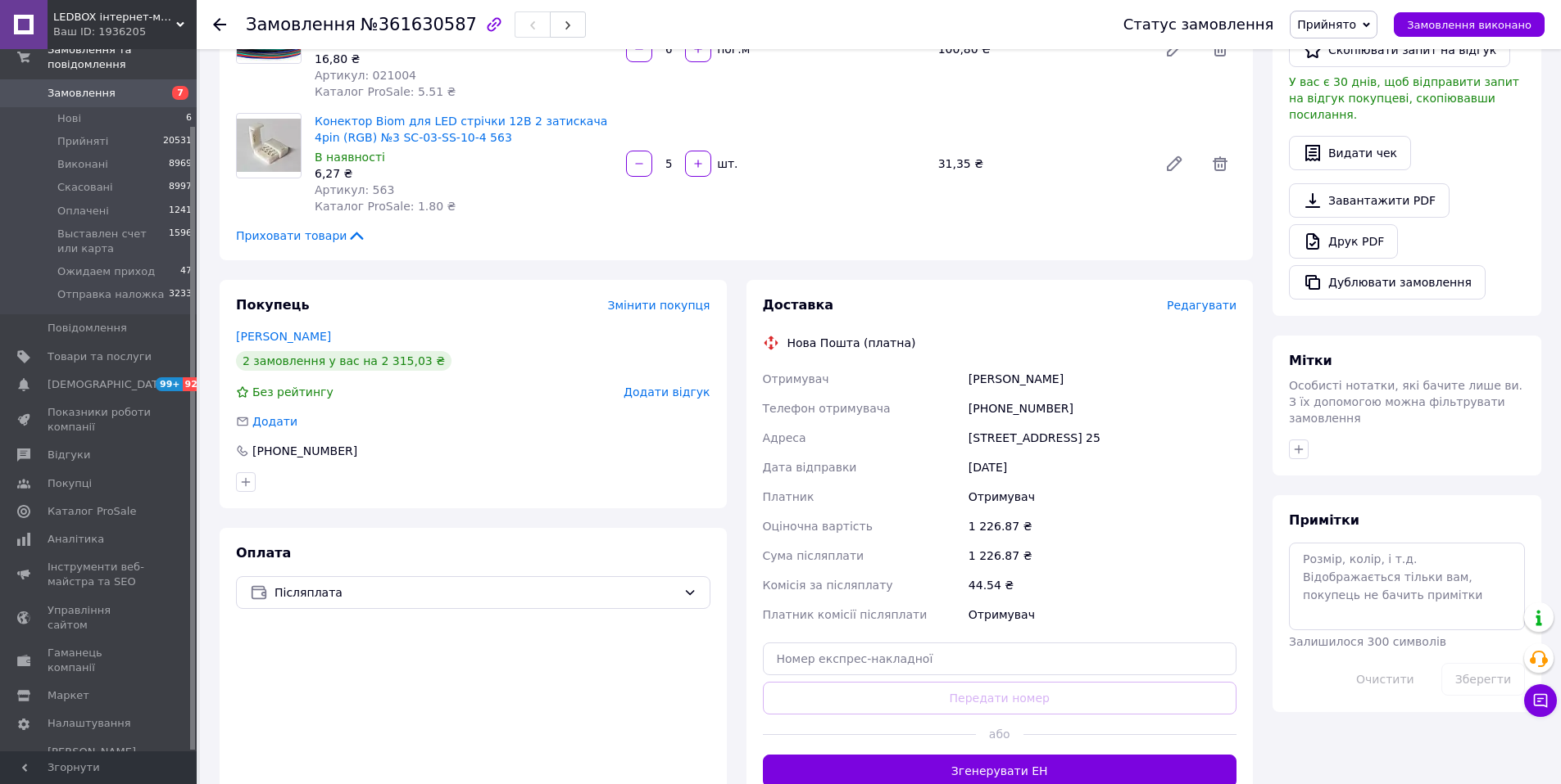
scroll to position [379, 0]
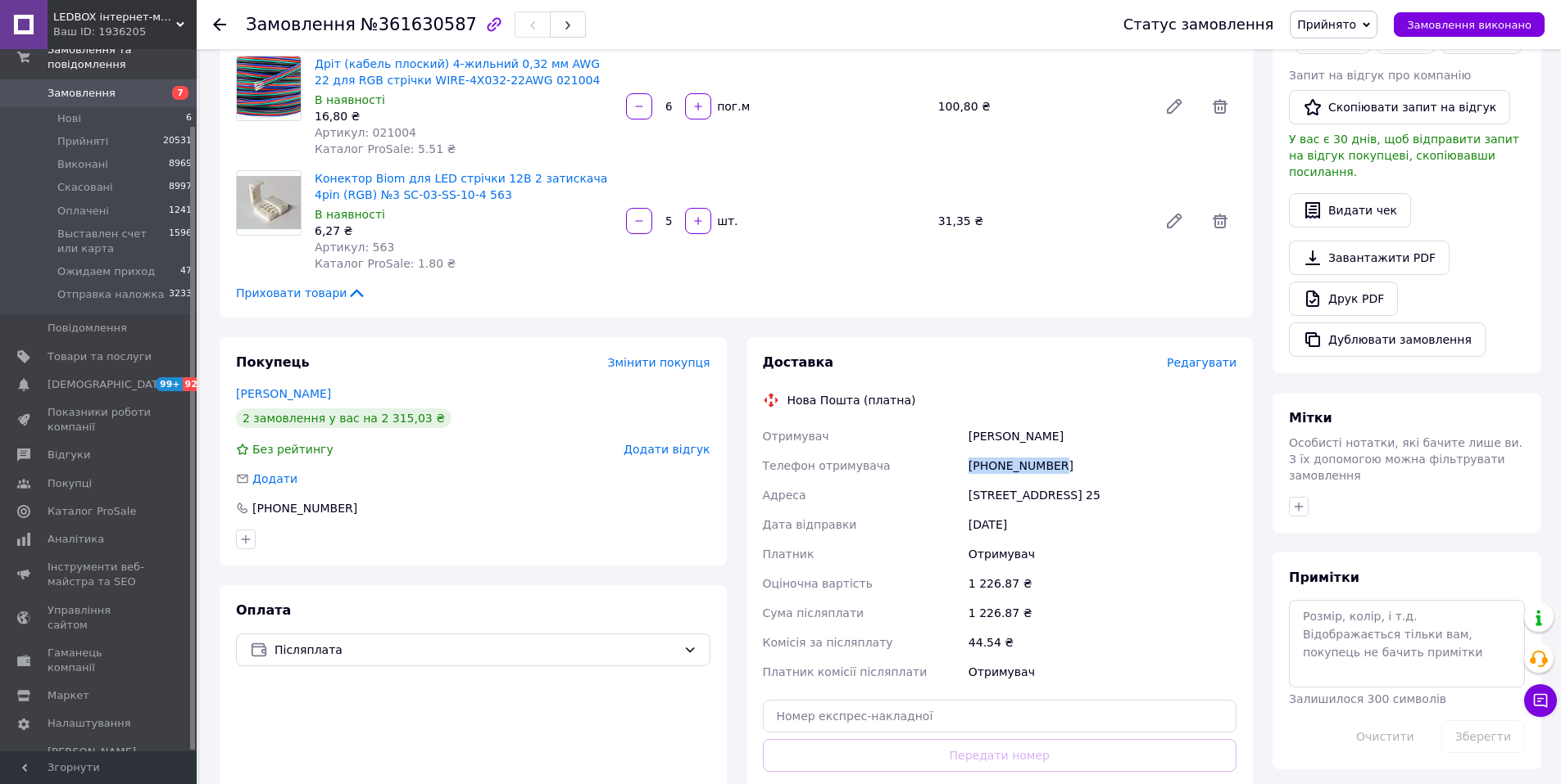
drag, startPoint x: 1070, startPoint y: 468, endPoint x: 961, endPoint y: 462, distance: 109.2
click at [961, 462] on div "Отримувач Мур Мура Телефон отримувача +380502985211 Адреса Одеса, Космонавтів в…" at bounding box center [999, 555] width 481 height 266
copy div "Телефон отримувача +380502985211"
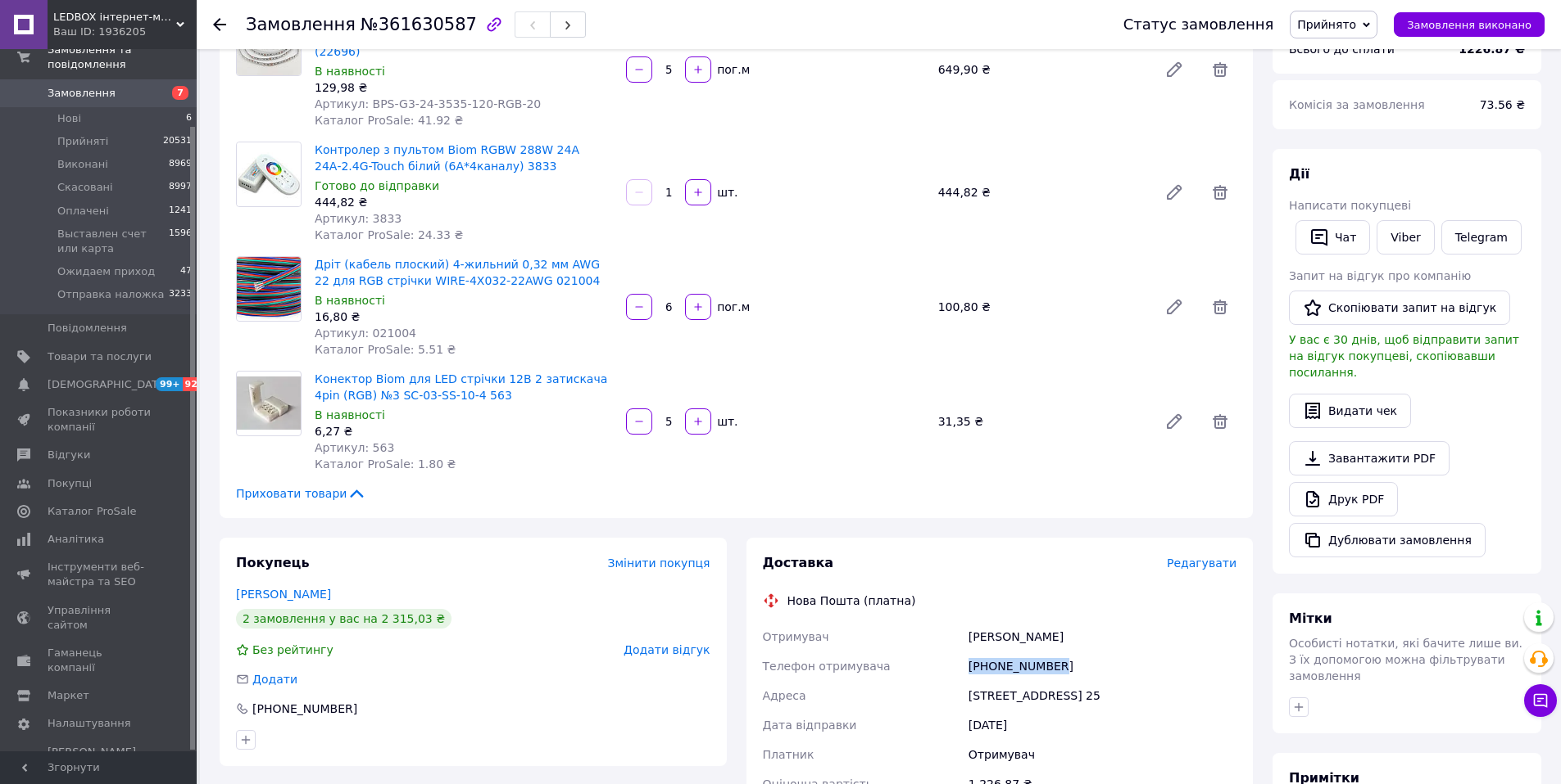
scroll to position [0, 0]
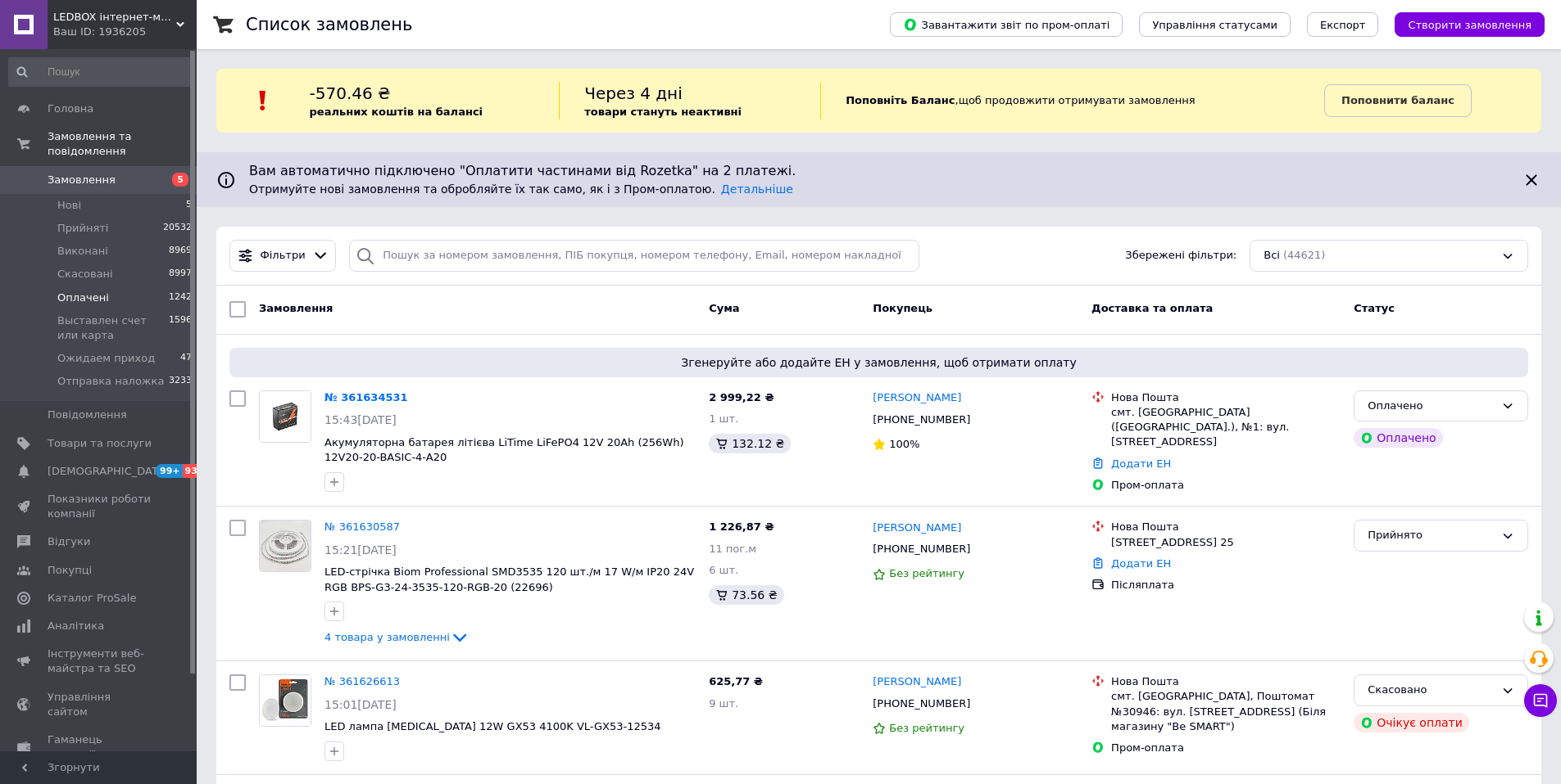
click at [83, 299] on span "Оплачені" at bounding box center [83, 298] width 52 height 15
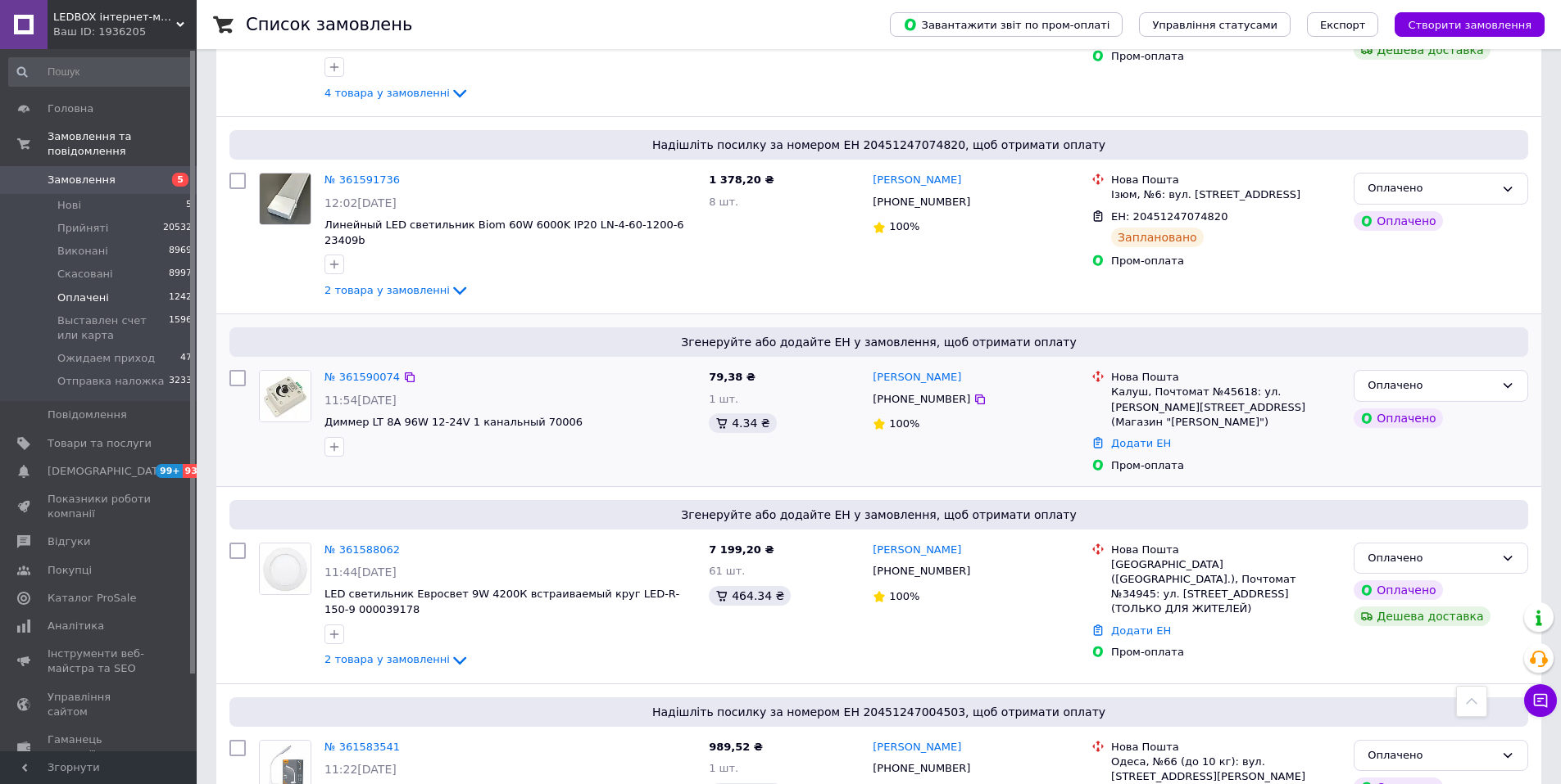
scroll to position [1371, 0]
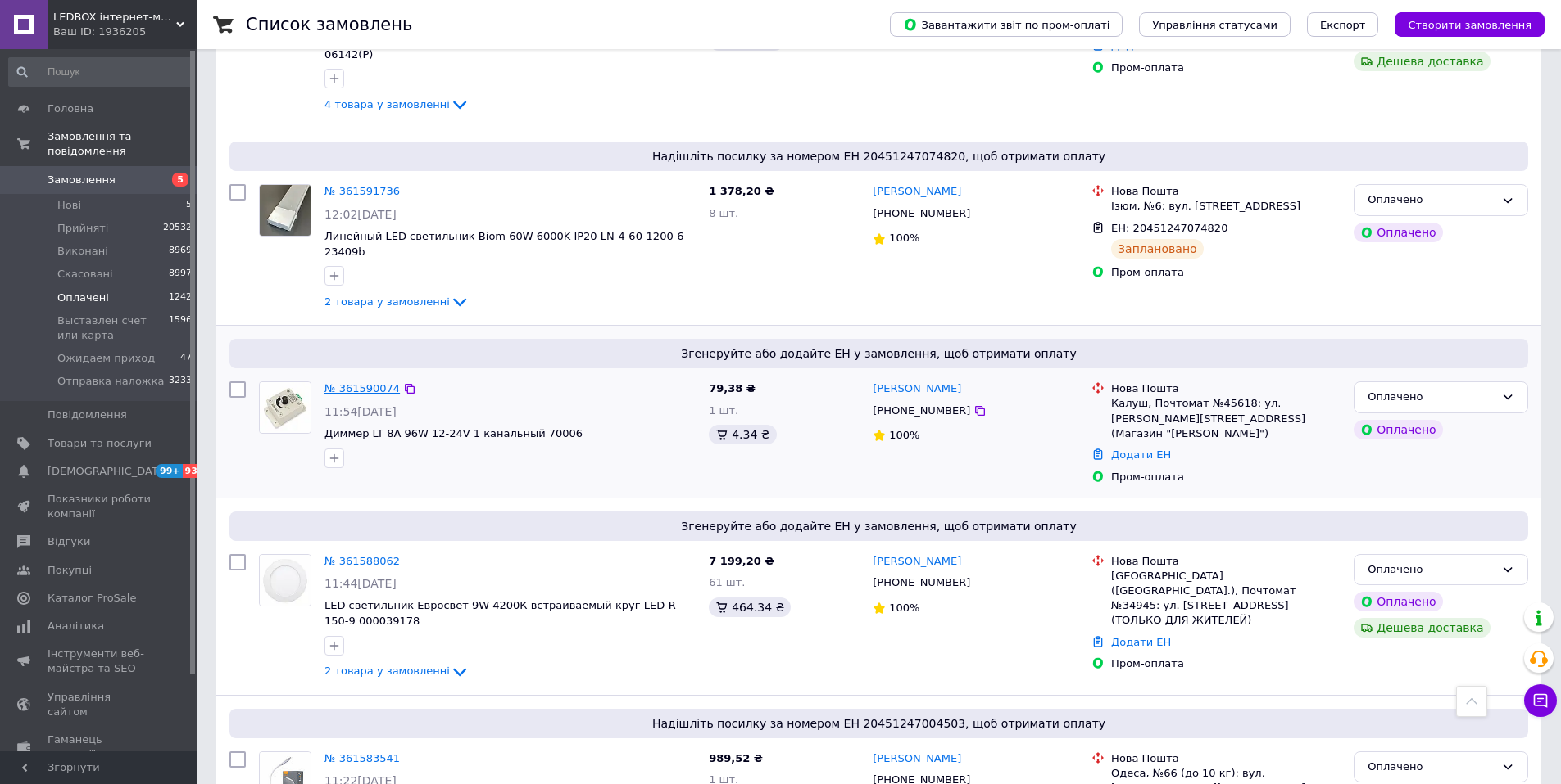
click at [379, 382] on link "№ 361590074" at bounding box center [362, 388] width 75 height 12
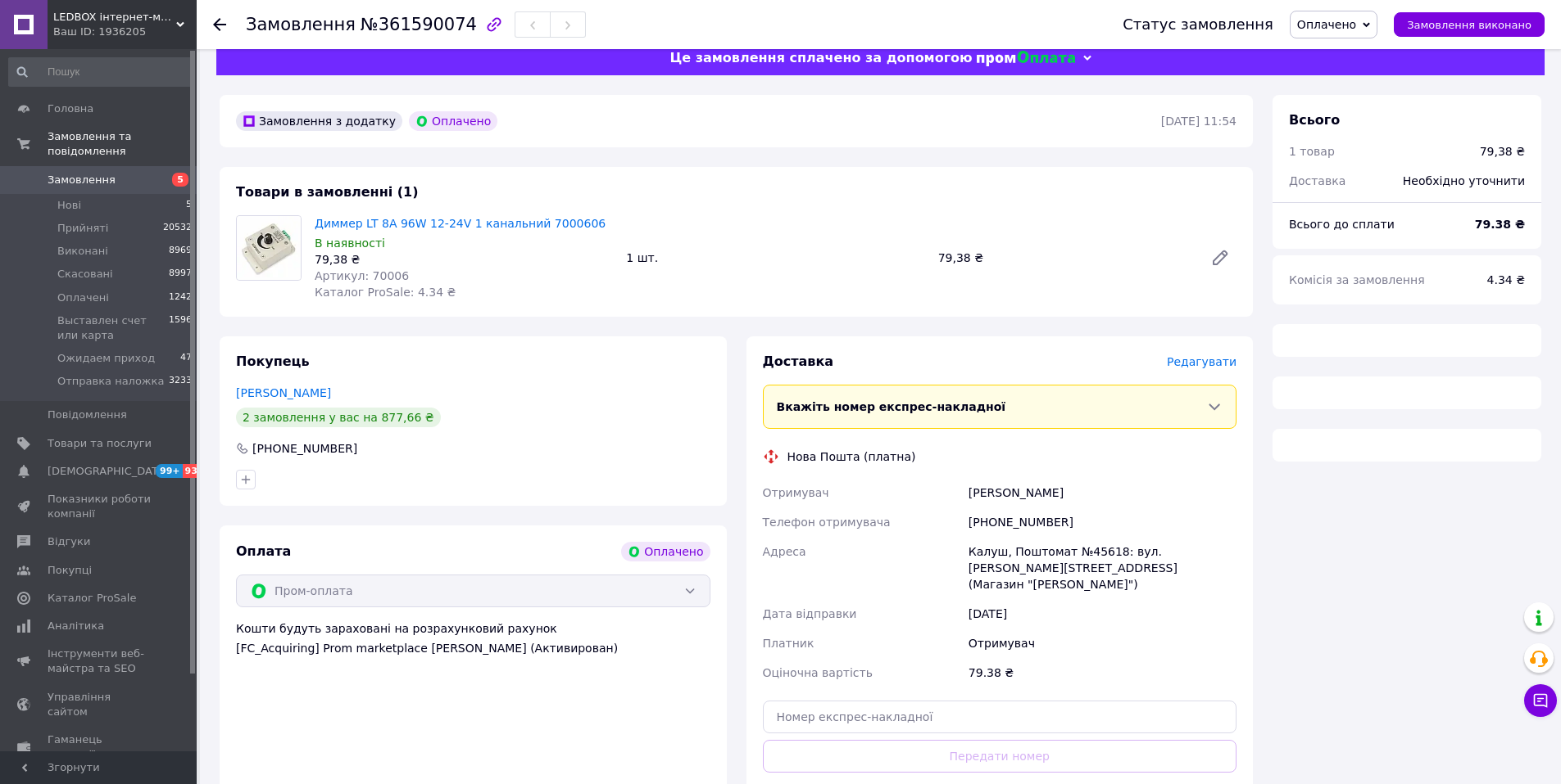
scroll to position [104, 0]
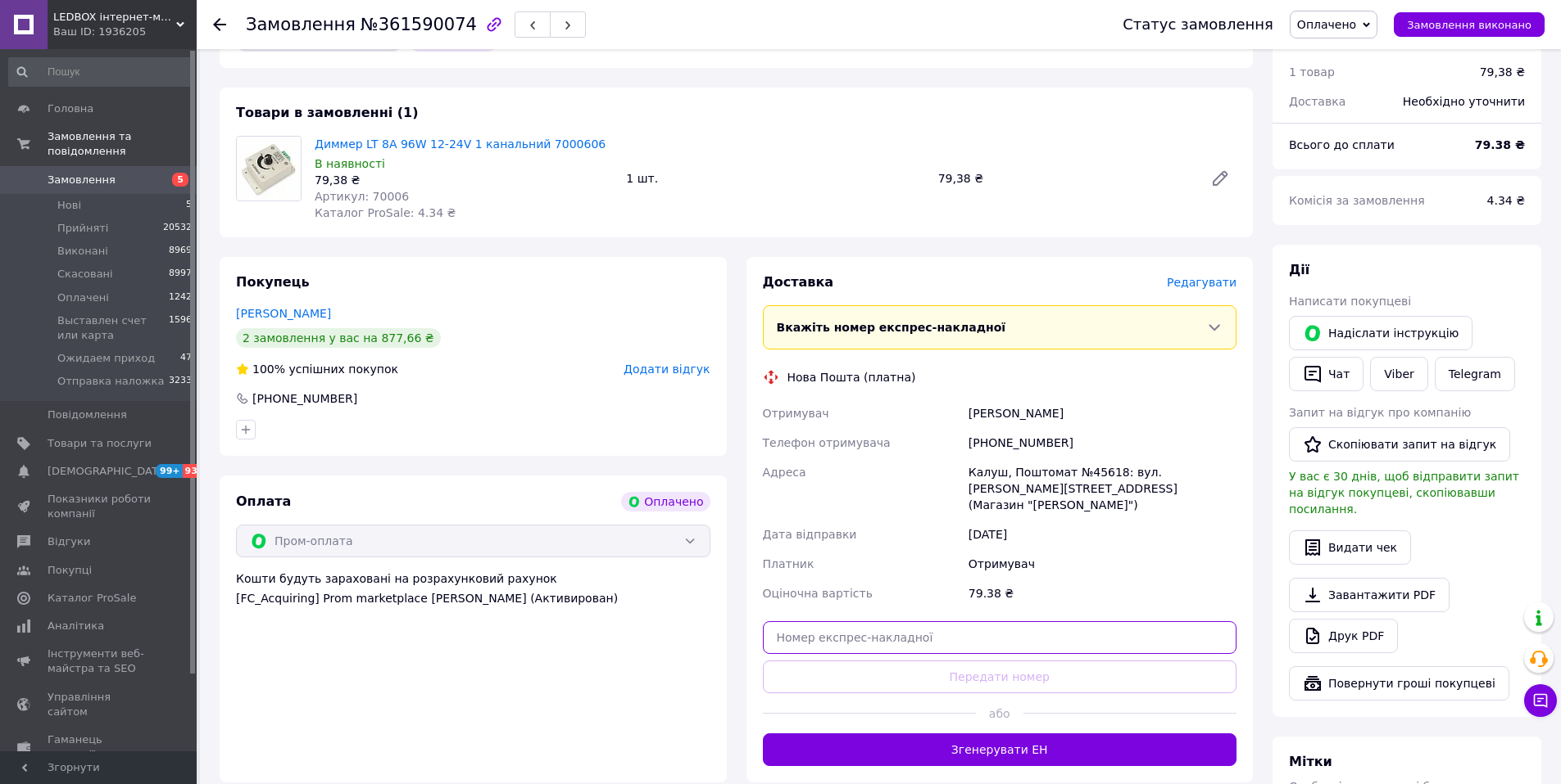
click at [829, 627] on input "text" at bounding box center [1000, 638] width 475 height 33
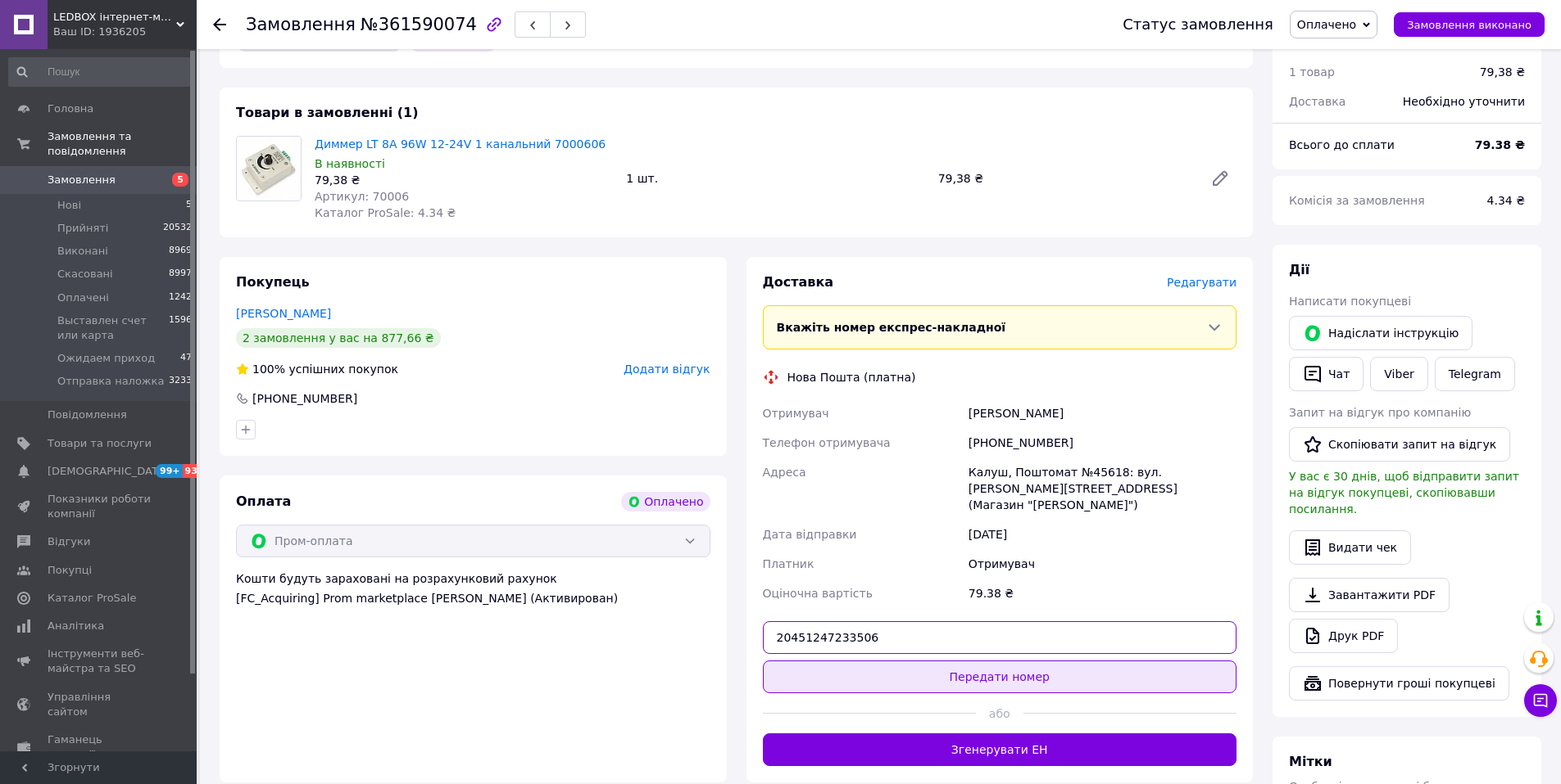
type input "20451247233506"
click at [911, 664] on button "Передати номер" at bounding box center [1000, 677] width 475 height 33
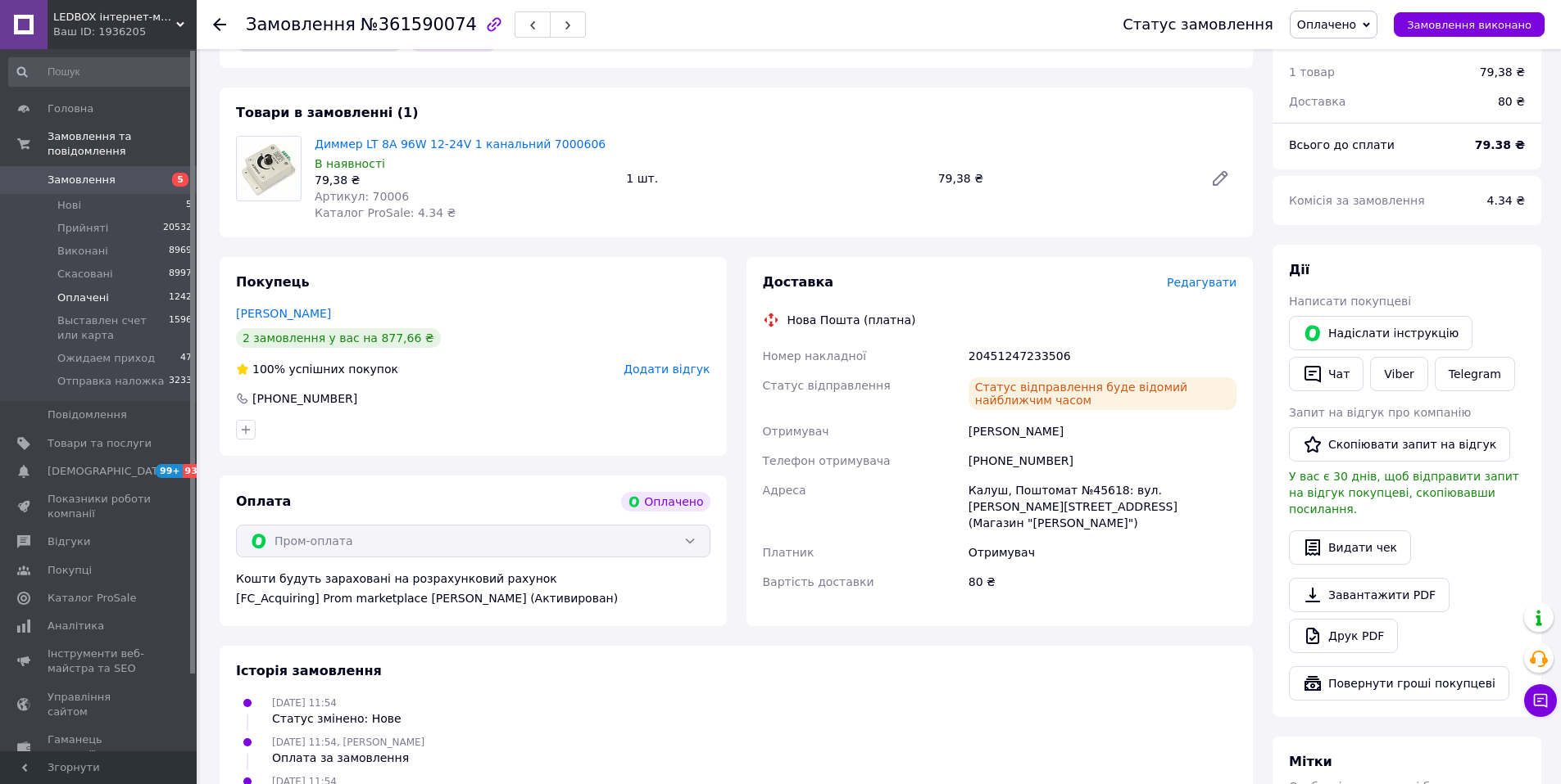
click at [104, 298] on span "Оплачені" at bounding box center [83, 298] width 52 height 15
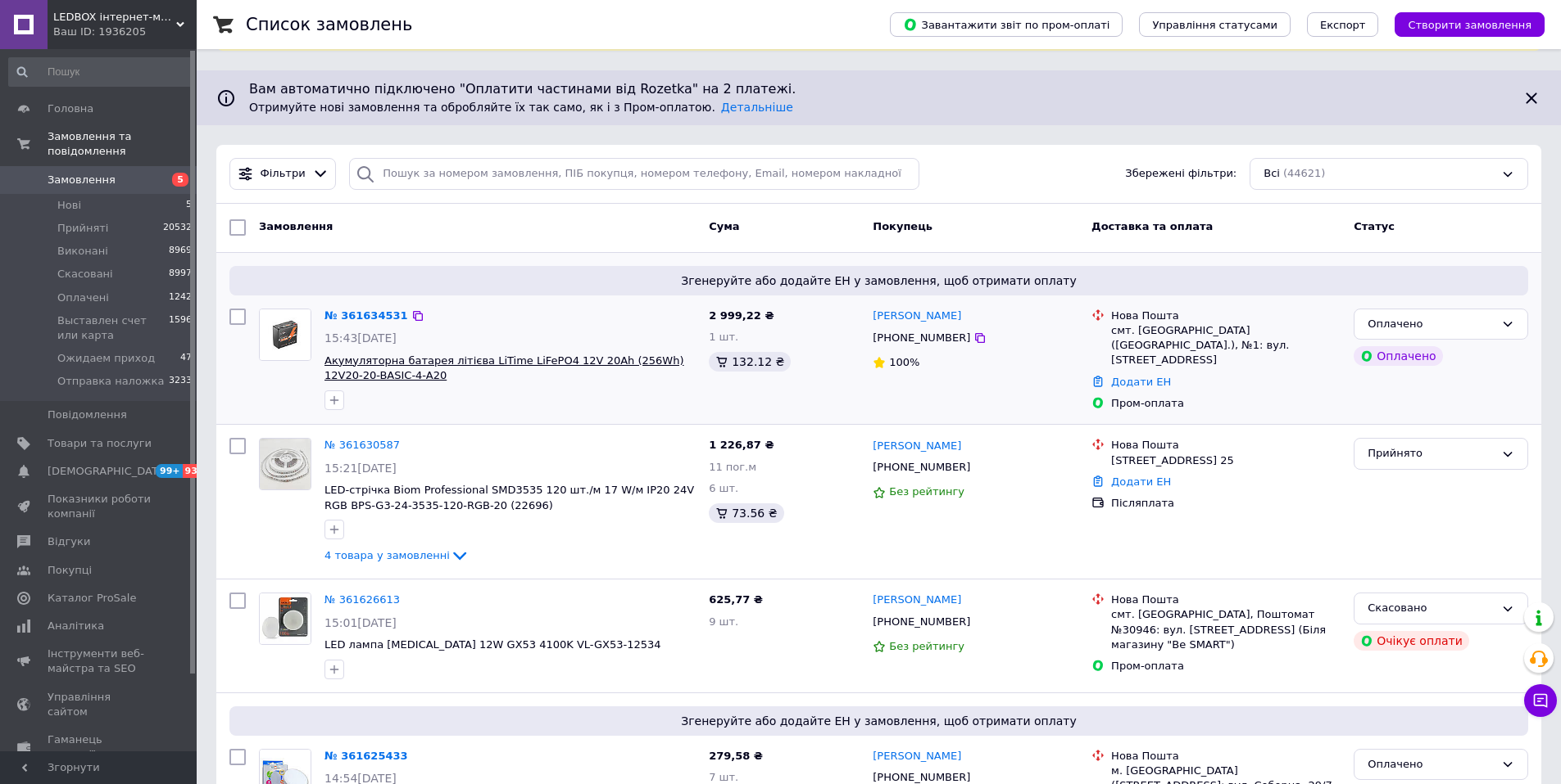
scroll to position [175, 0]
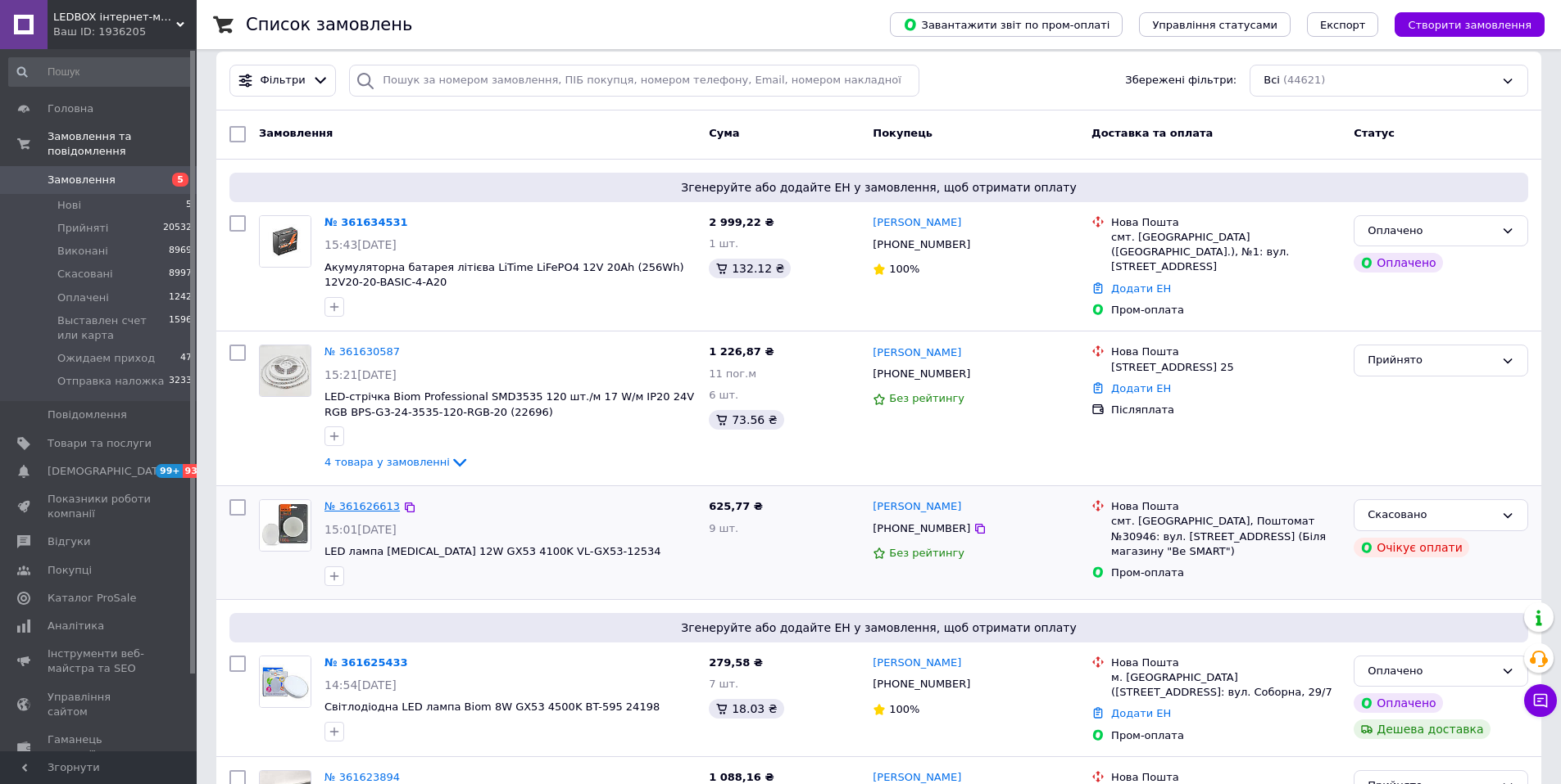
click at [356, 508] on link "№ 361626613" at bounding box center [362, 506] width 75 height 12
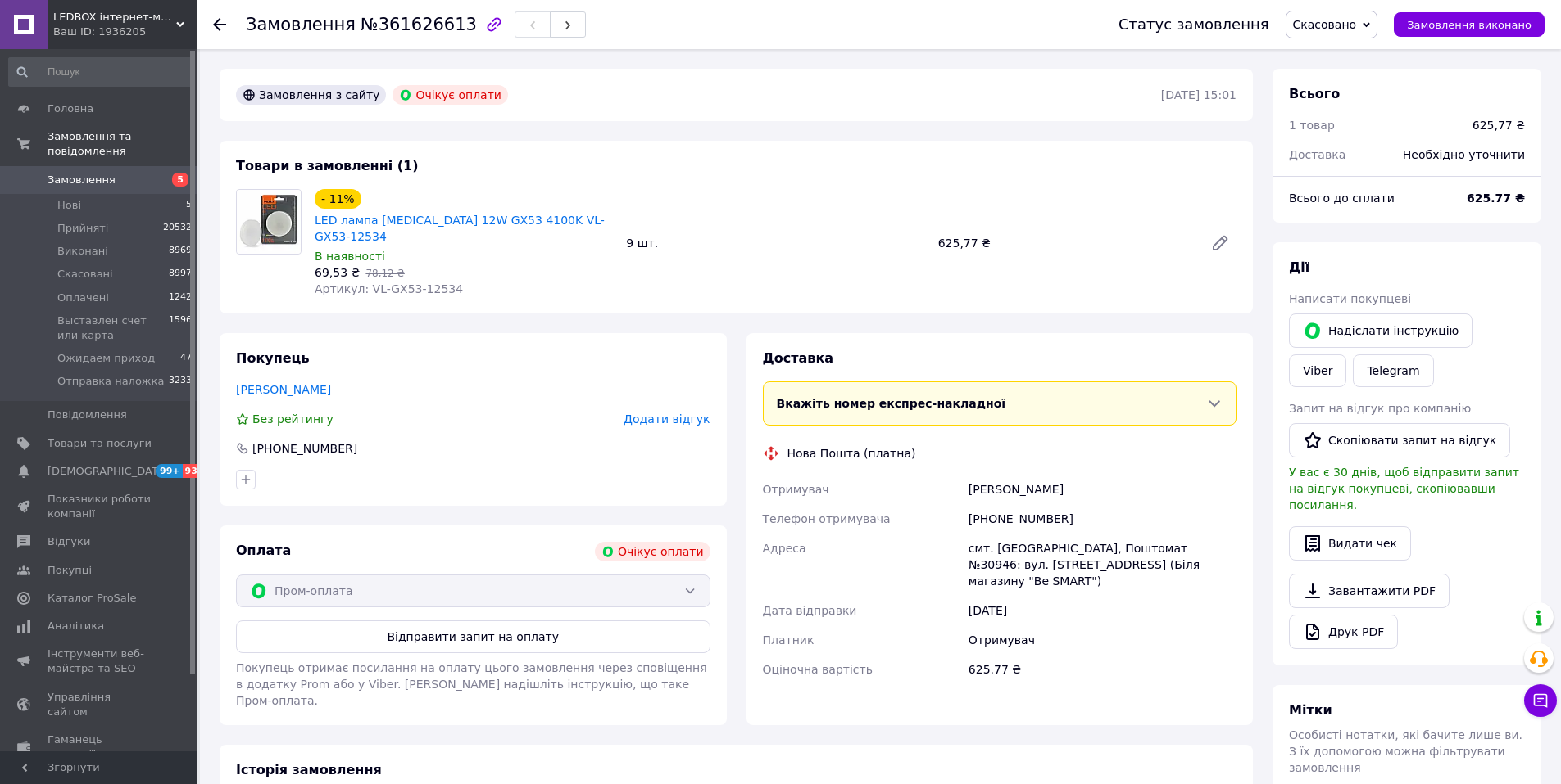
click at [57, 182] on span "Замовлення" at bounding box center [81, 179] width 68 height 15
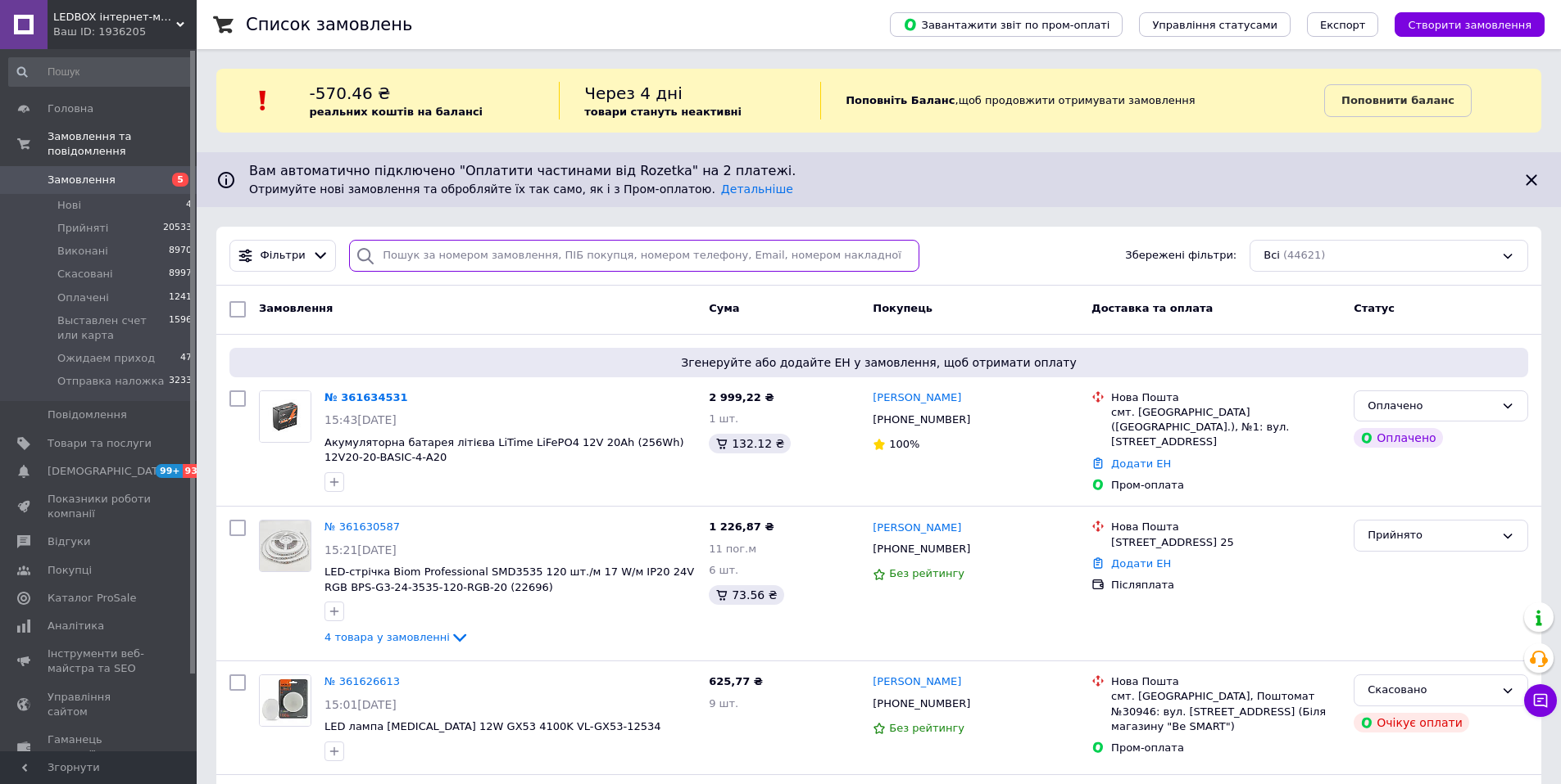
paste input "380976808875"
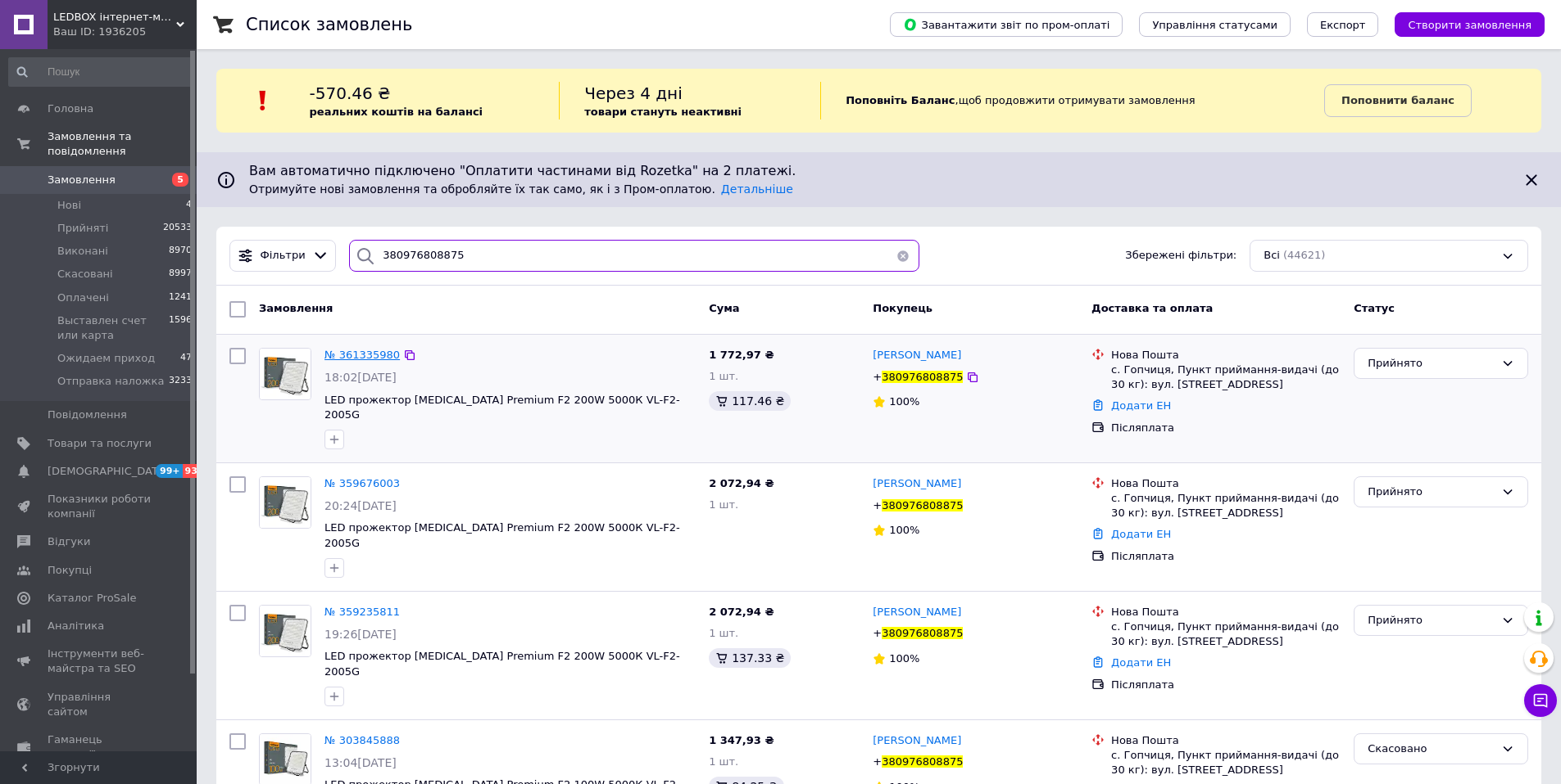
type input "380976808875"
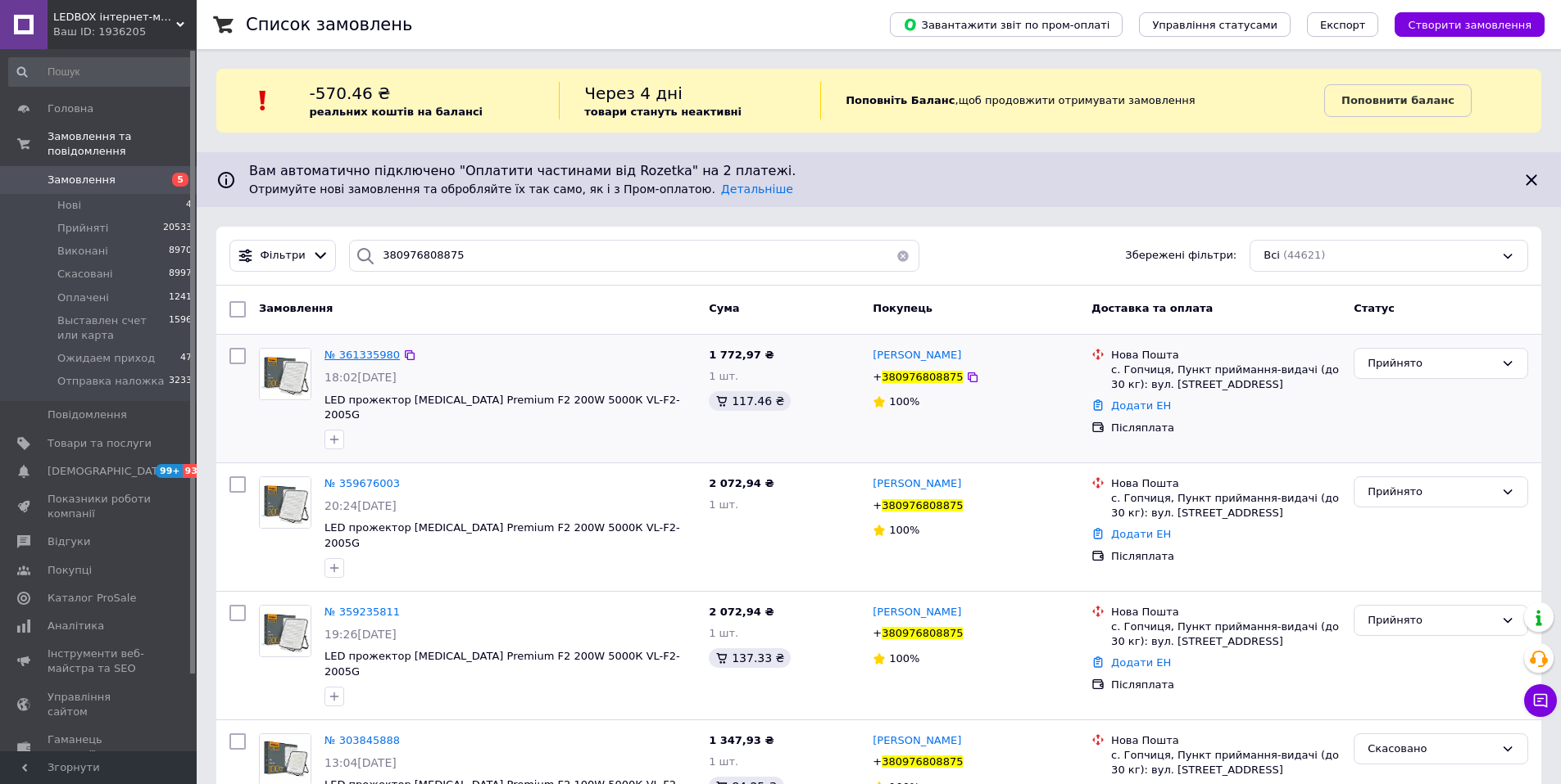
click at [371, 359] on span "№ 361335980" at bounding box center [362, 354] width 75 height 12
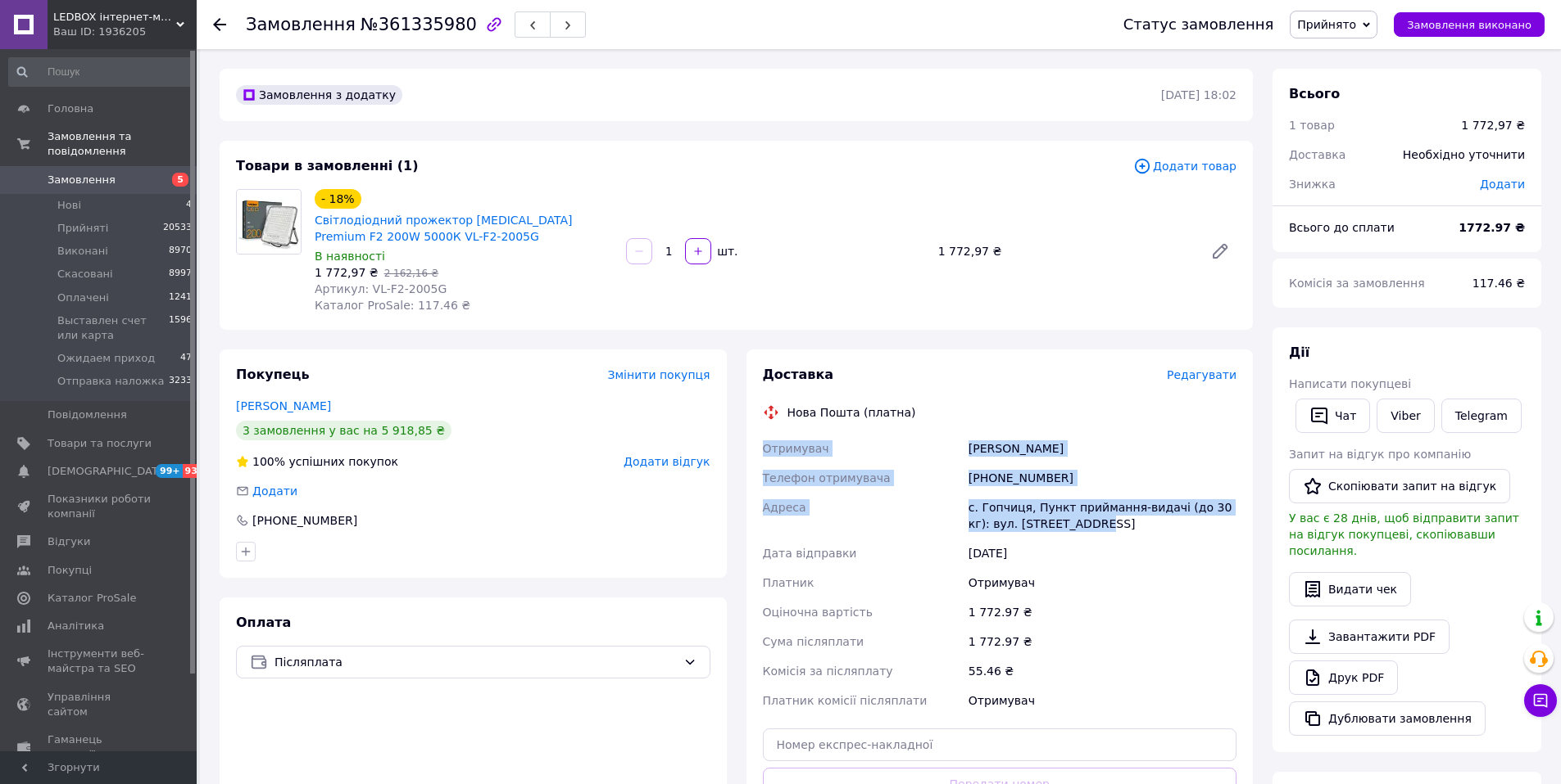
drag, startPoint x: 1111, startPoint y: 531, endPoint x: 764, endPoint y: 447, distance: 357.0
click at [764, 447] on div "Отримувач [PERSON_NAME] Телефон отримувача [PHONE_NUMBER] Адреса [PERSON_NAME].…" at bounding box center [999, 574] width 481 height 282
copy div "Отримувач [PERSON_NAME] Телефон отримувача [PHONE_NUMBER] Адреса [PERSON_NAME].…"
